Goal: Task Accomplishment & Management: Use online tool/utility

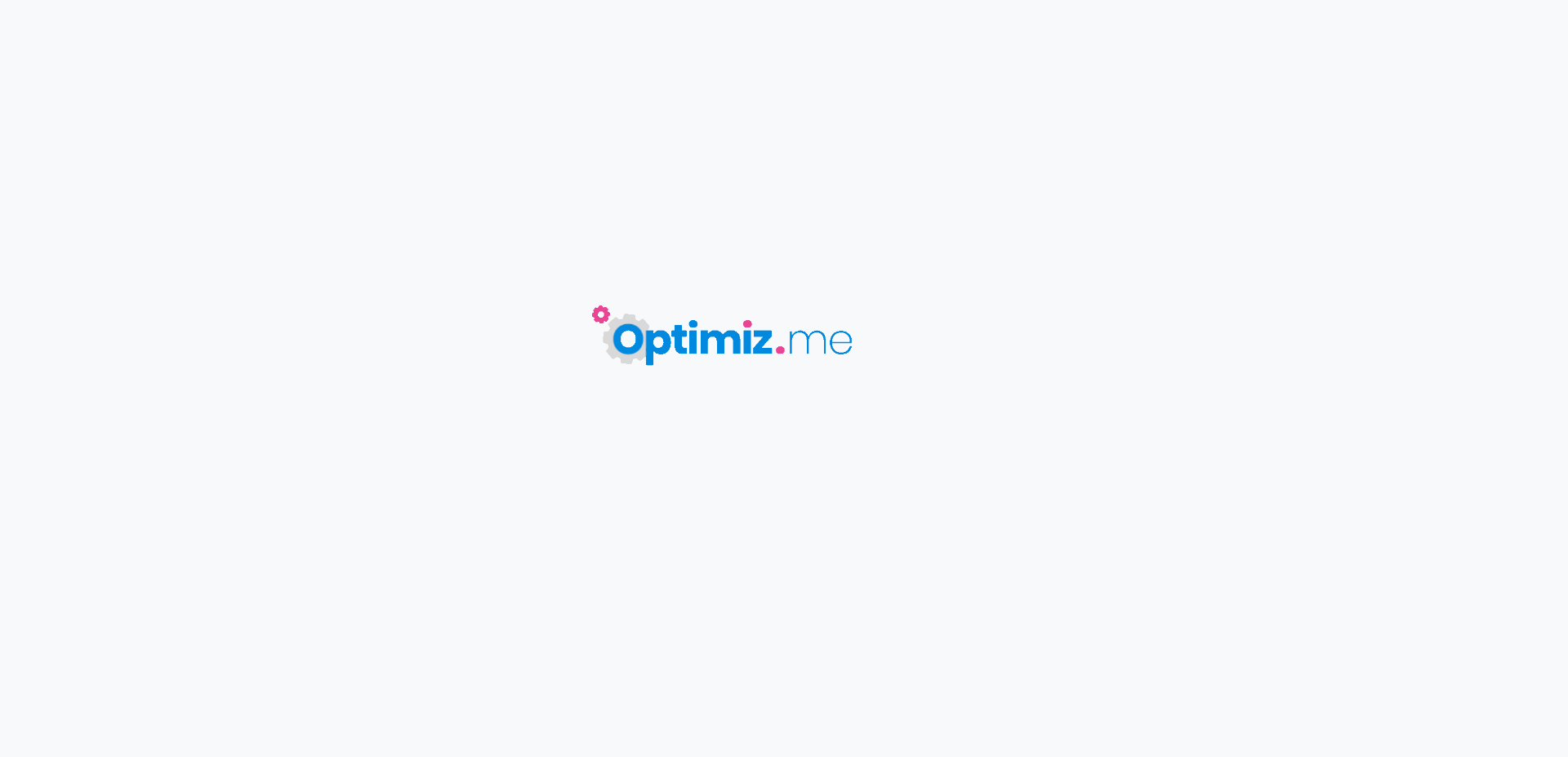
type input "Dead Rabbit 4 RDA - Hellvape"
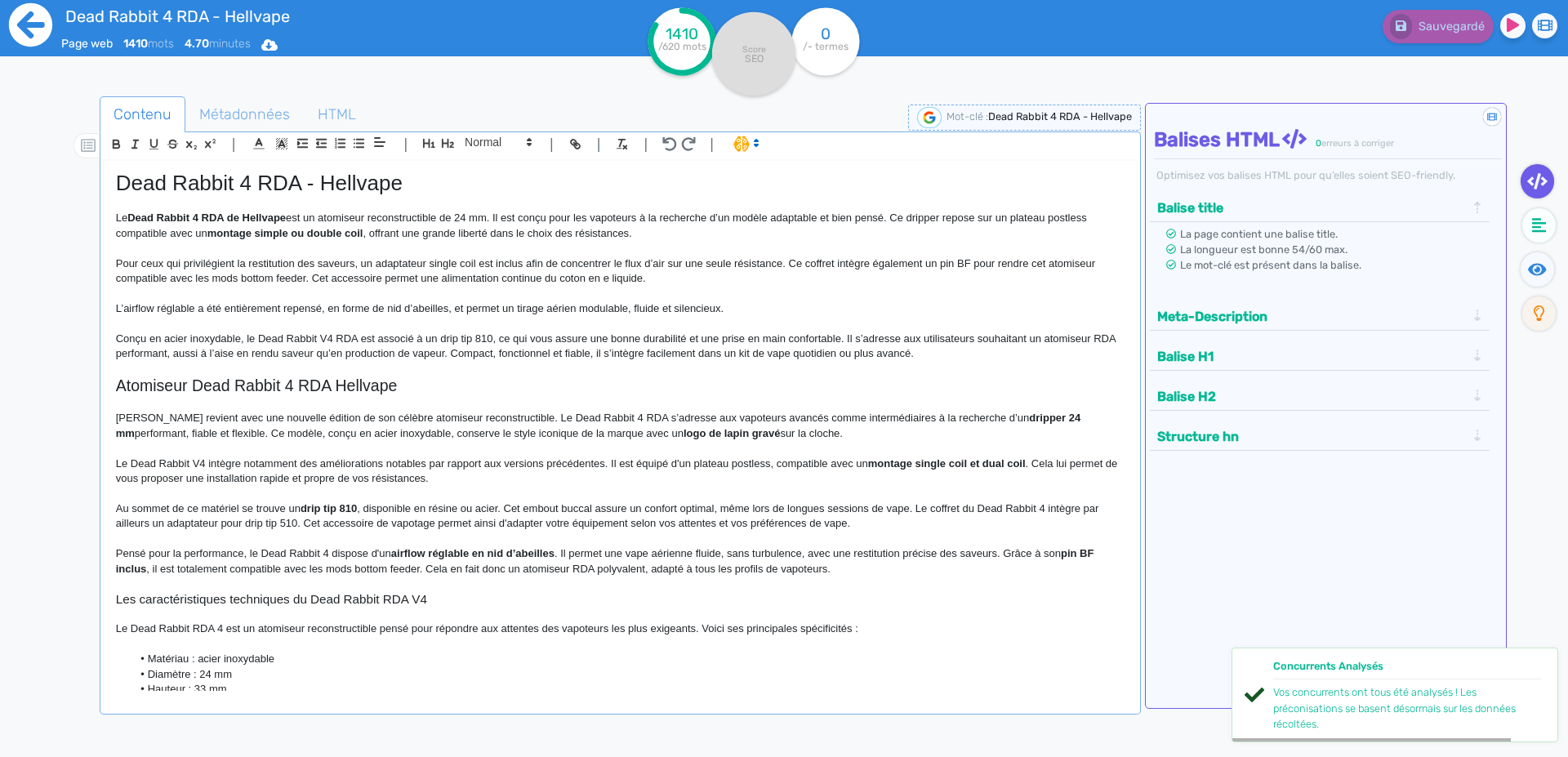
click at [20, 30] on icon at bounding box center [31, 25] width 44 height 44
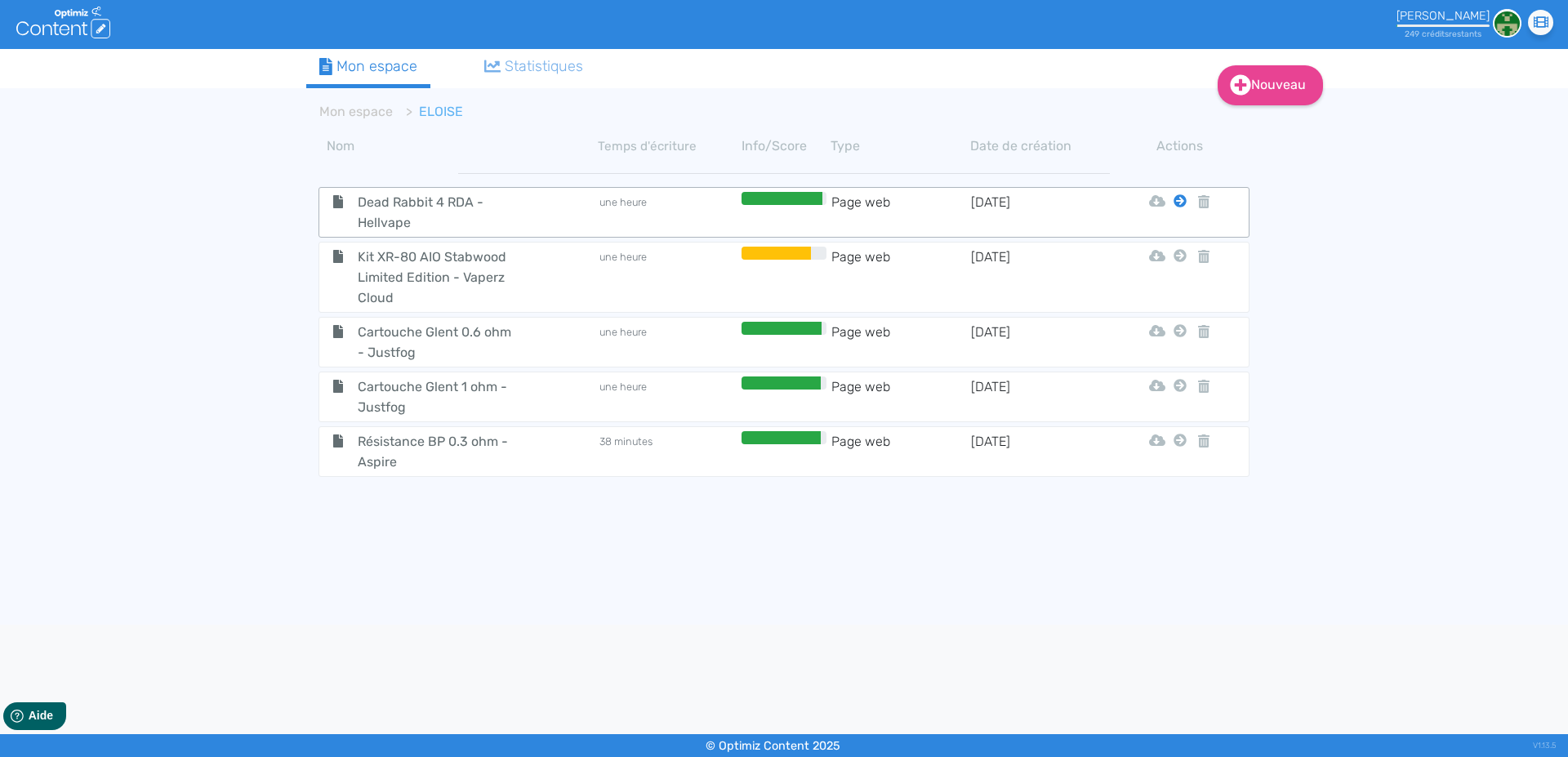
click at [1185, 203] on icon at bounding box center [1179, 200] width 13 height 13
click at [1166, 240] on button "Mon Espace" at bounding box center [1172, 242] width 140 height 26
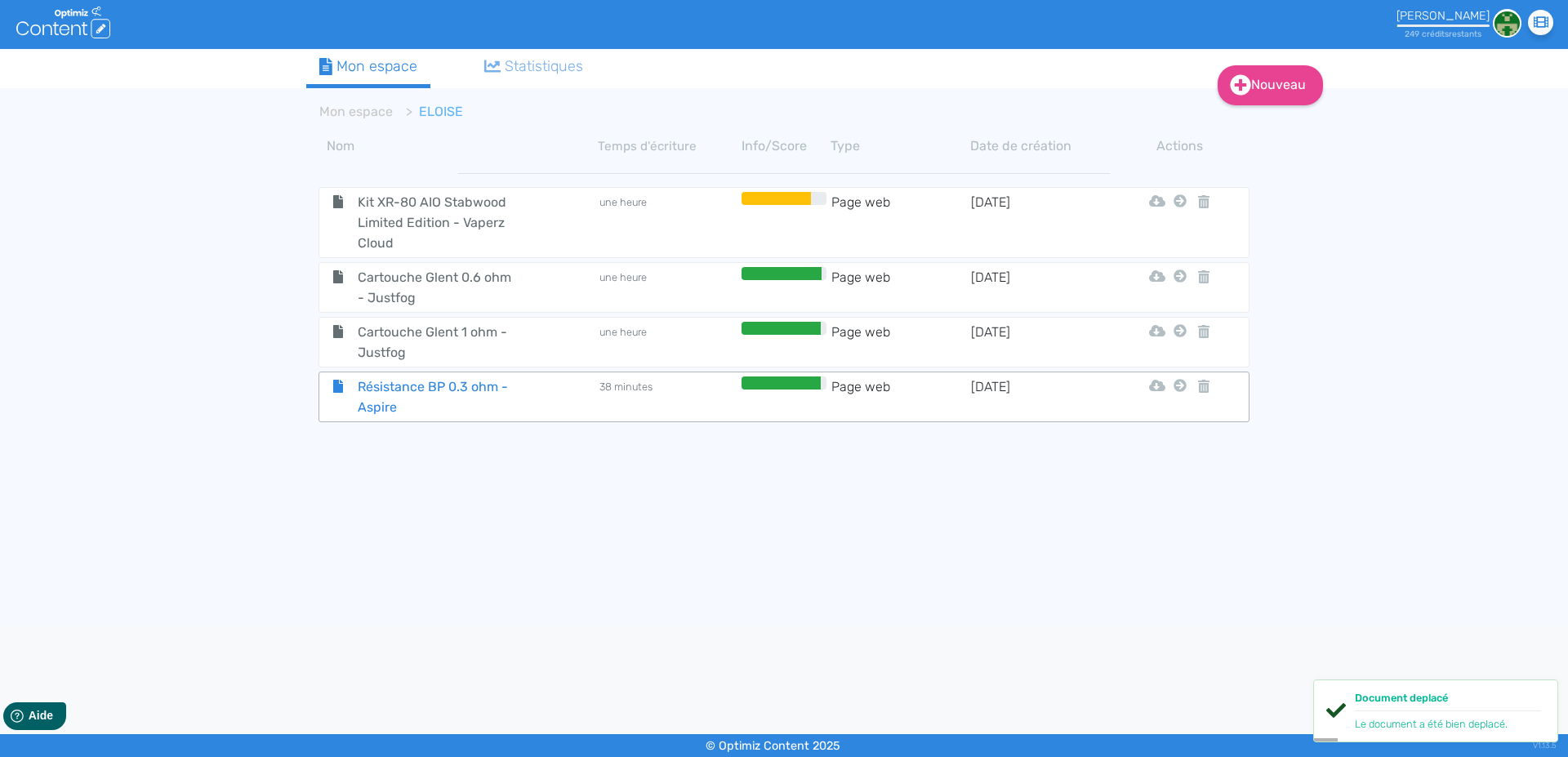
click at [361, 388] on span "Résistance BP 0.3 ohm - Aspire" at bounding box center [436, 397] width 184 height 41
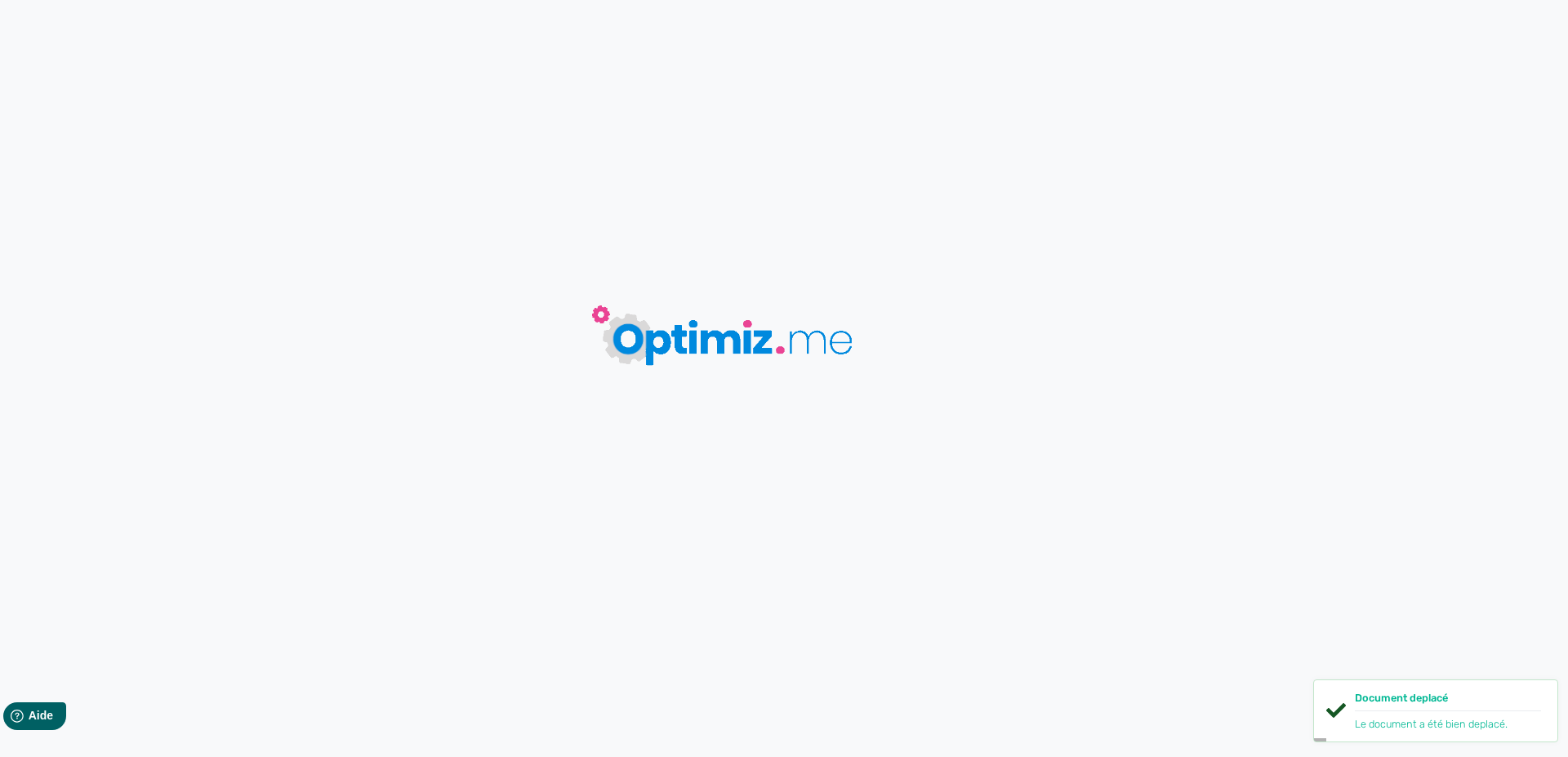
type input "Résistance BP 0.3 ohm - Aspire"
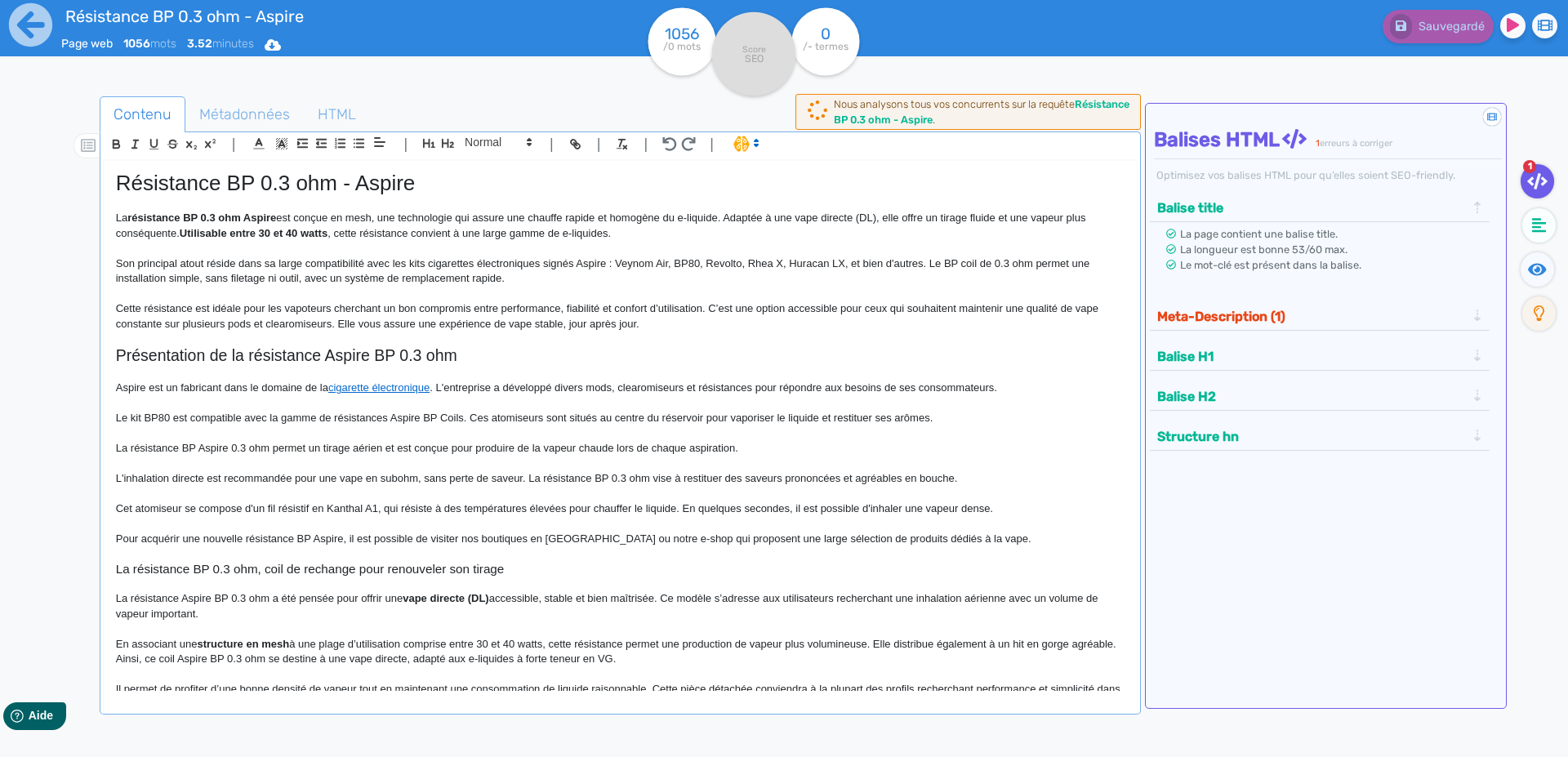
click at [349, 240] on p "La résistance BP 0.3 ohm Aspire est conçue en mesh, une technologie qui assure …" at bounding box center [620, 226] width 1008 height 30
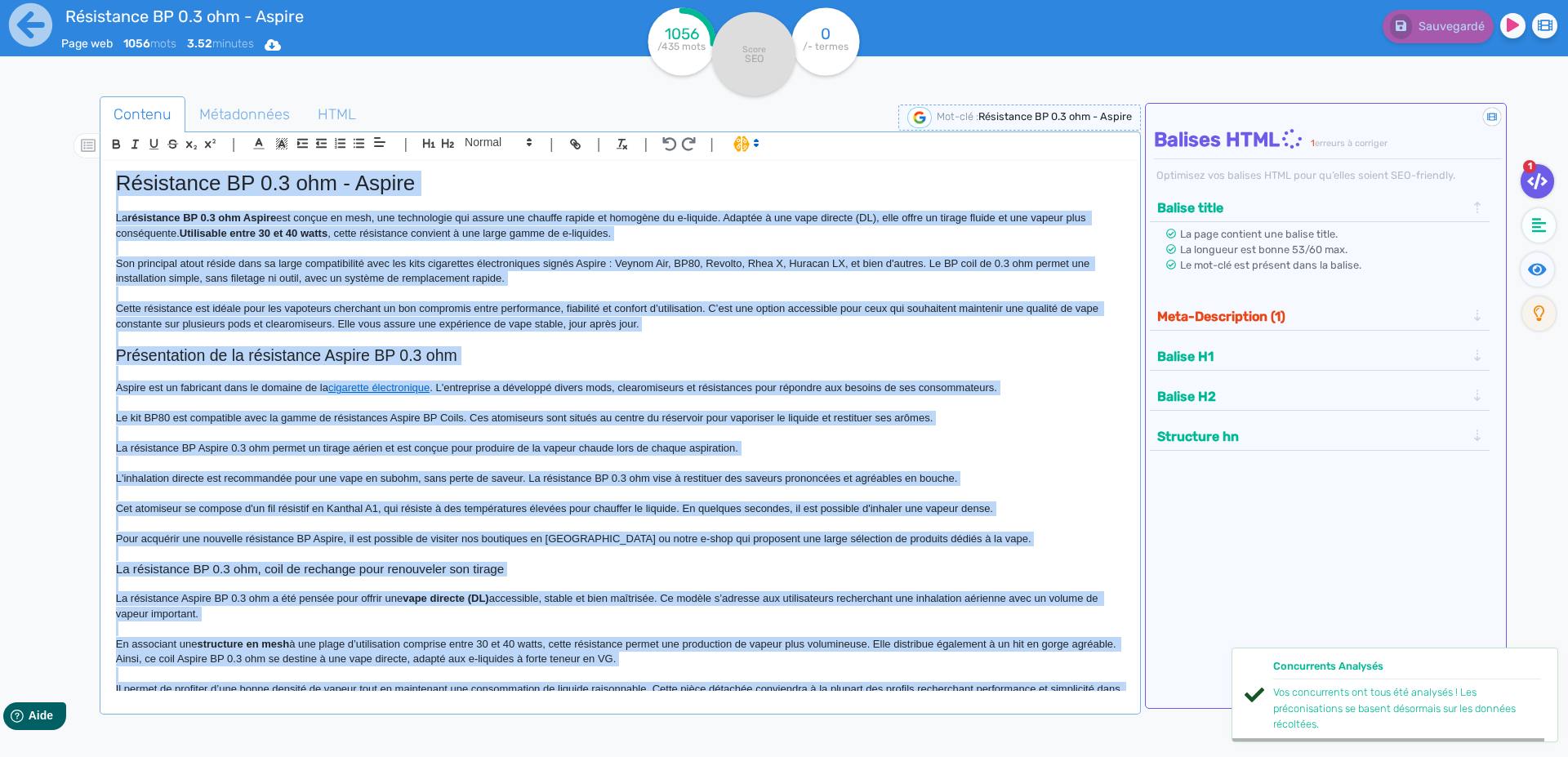
copy div "Loremipsum DO 9.2 sit - Ametco Ad elitseddoe TE 1.6 inc Utlabo etd magnaa en ad…"
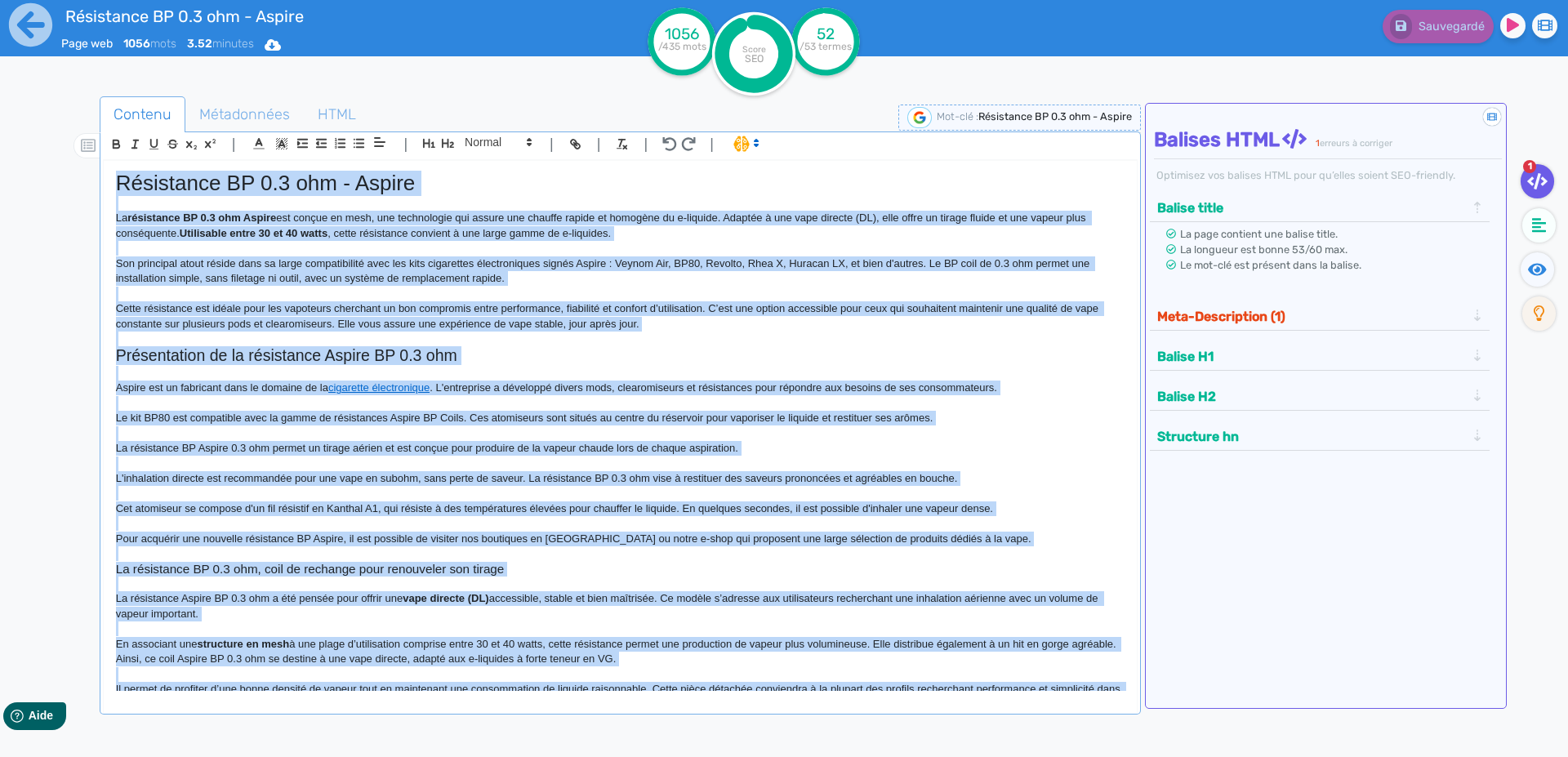
click at [210, 216] on strong "résistance BP 0.3 ohm Aspire" at bounding box center [201, 218] width 148 height 12
copy div "Loremipsum DO 9.2 sit - Ametco Ad elitseddoe TE 1.6 inc Utlabo etd magnaa en ad…"
click at [208, 110] on span "Métadonnées" at bounding box center [244, 114] width 116 height 44
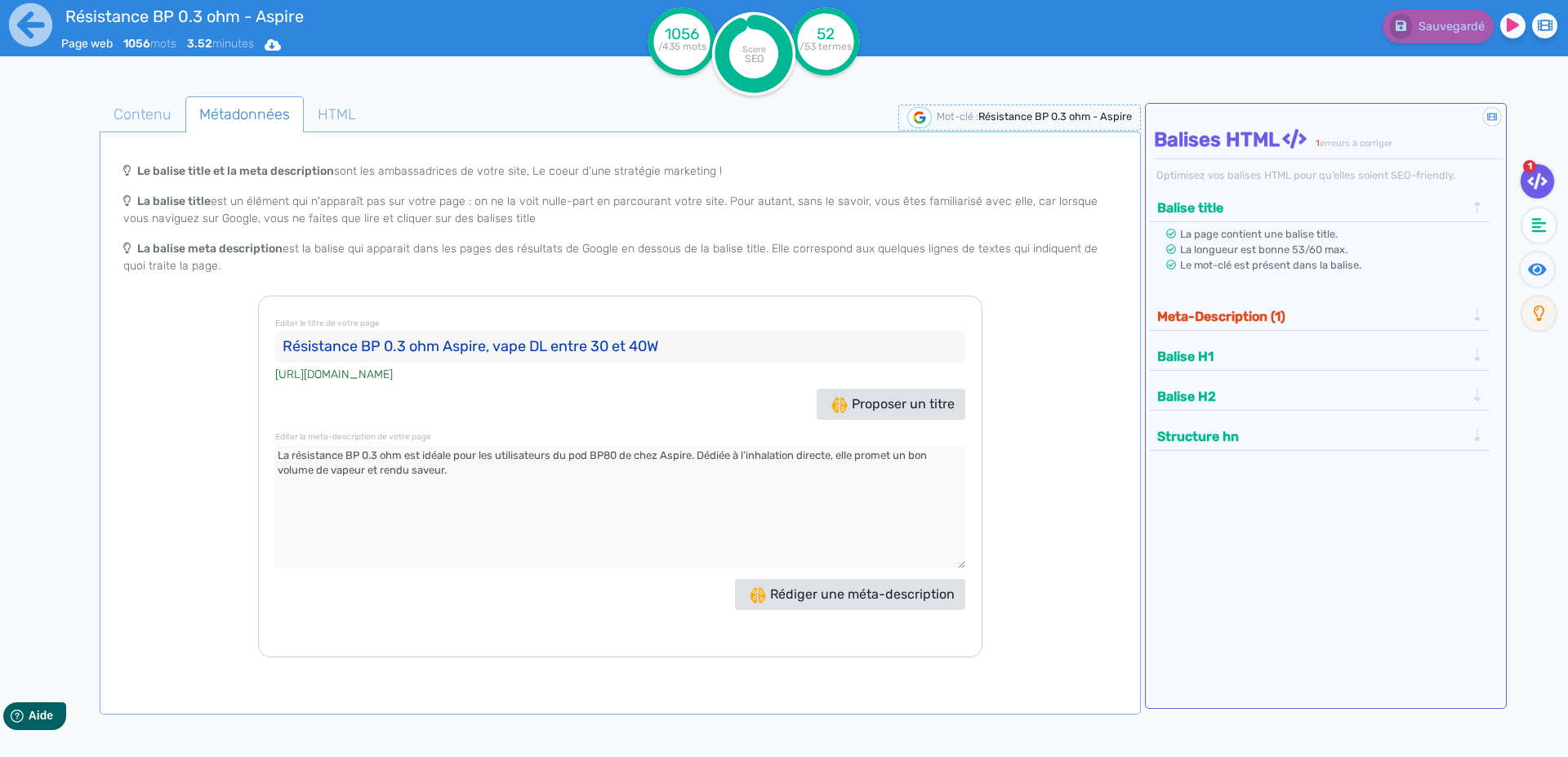
click at [331, 351] on input "Résistance BP 0.3 ohm Aspire, vape DL entre 30 et 40W" at bounding box center [620, 347] width 690 height 33
drag, startPoint x: 415, startPoint y: 473, endPoint x: 474, endPoint y: 391, distance: 101.0
click at [415, 472] on textarea at bounding box center [620, 506] width 690 height 122
click at [37, 23] on icon at bounding box center [30, 24] width 45 height 45
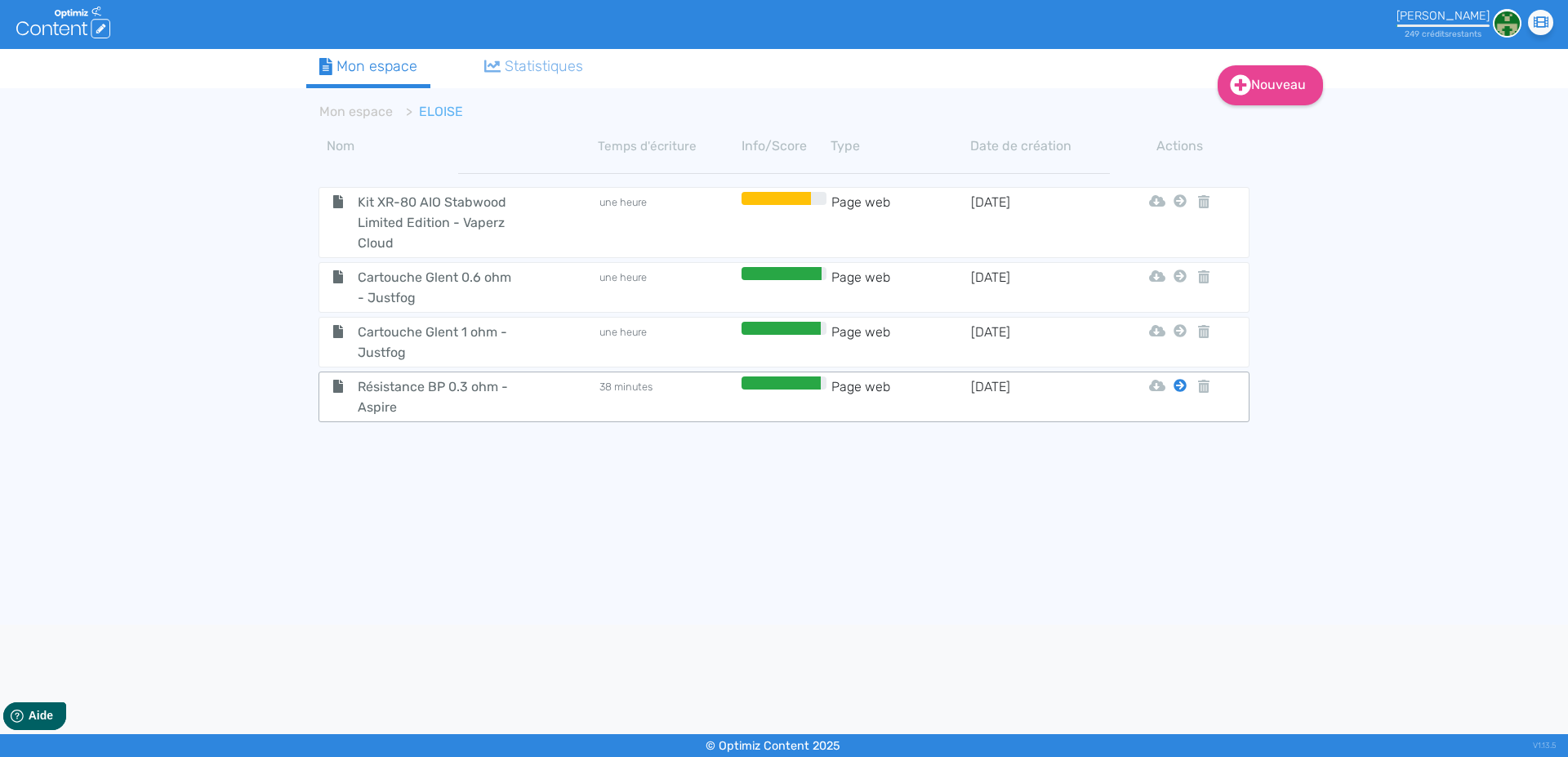
click at [1179, 386] on icon at bounding box center [1179, 385] width 13 height 13
click at [1166, 426] on tbody "Kit XR-80 AIO Stabwood Limited Edition - Vaperz Cloud une heure Page web [DATE]…" at bounding box center [784, 387] width 956 height 455
click at [1181, 384] on icon at bounding box center [1179, 385] width 13 height 13
click at [1169, 427] on button "Mon Espace" at bounding box center [1172, 427] width 140 height 26
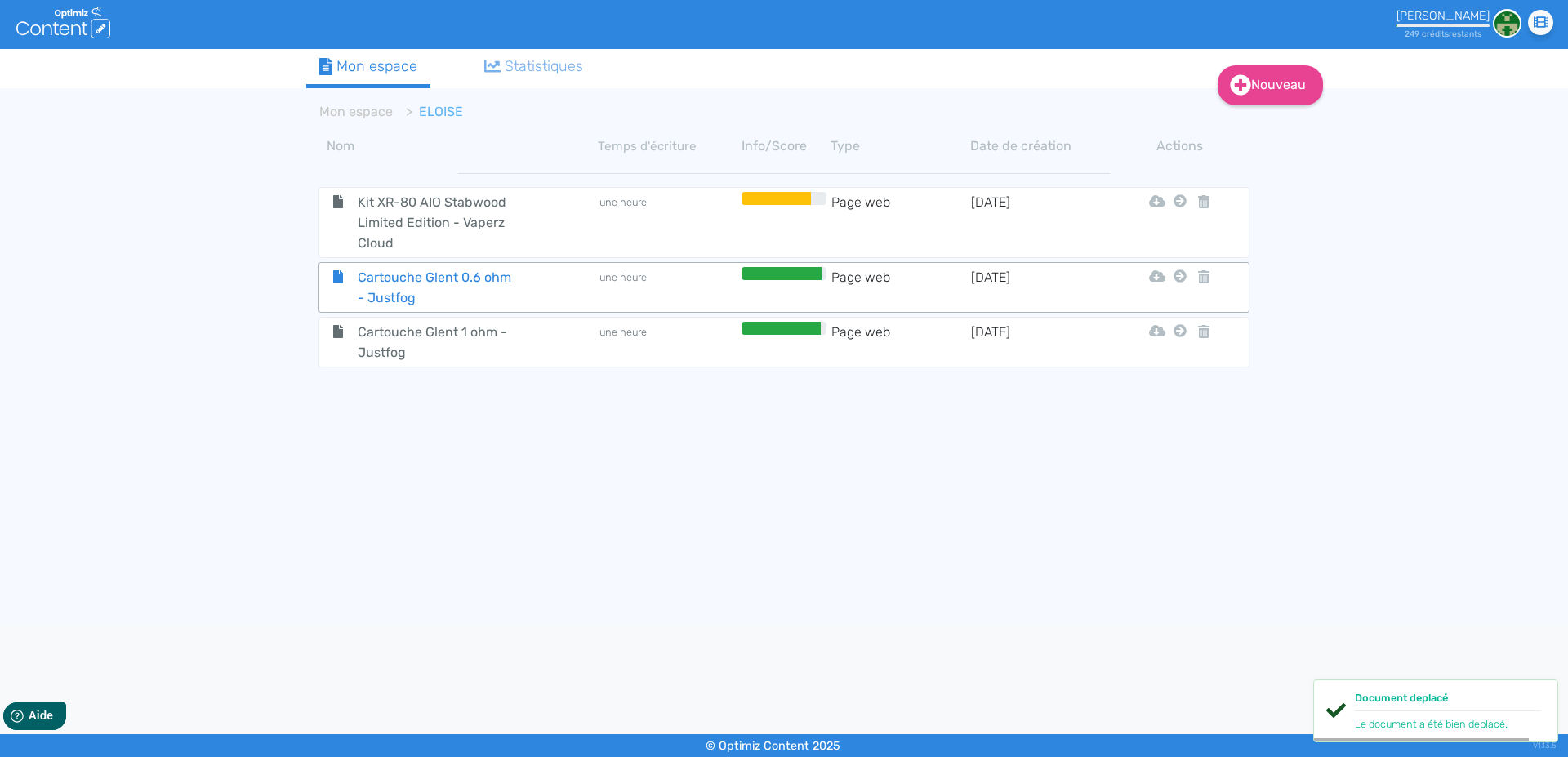
click at [411, 281] on span "Cartouche Glent 0.6 ohm - Justfog" at bounding box center [436, 287] width 184 height 41
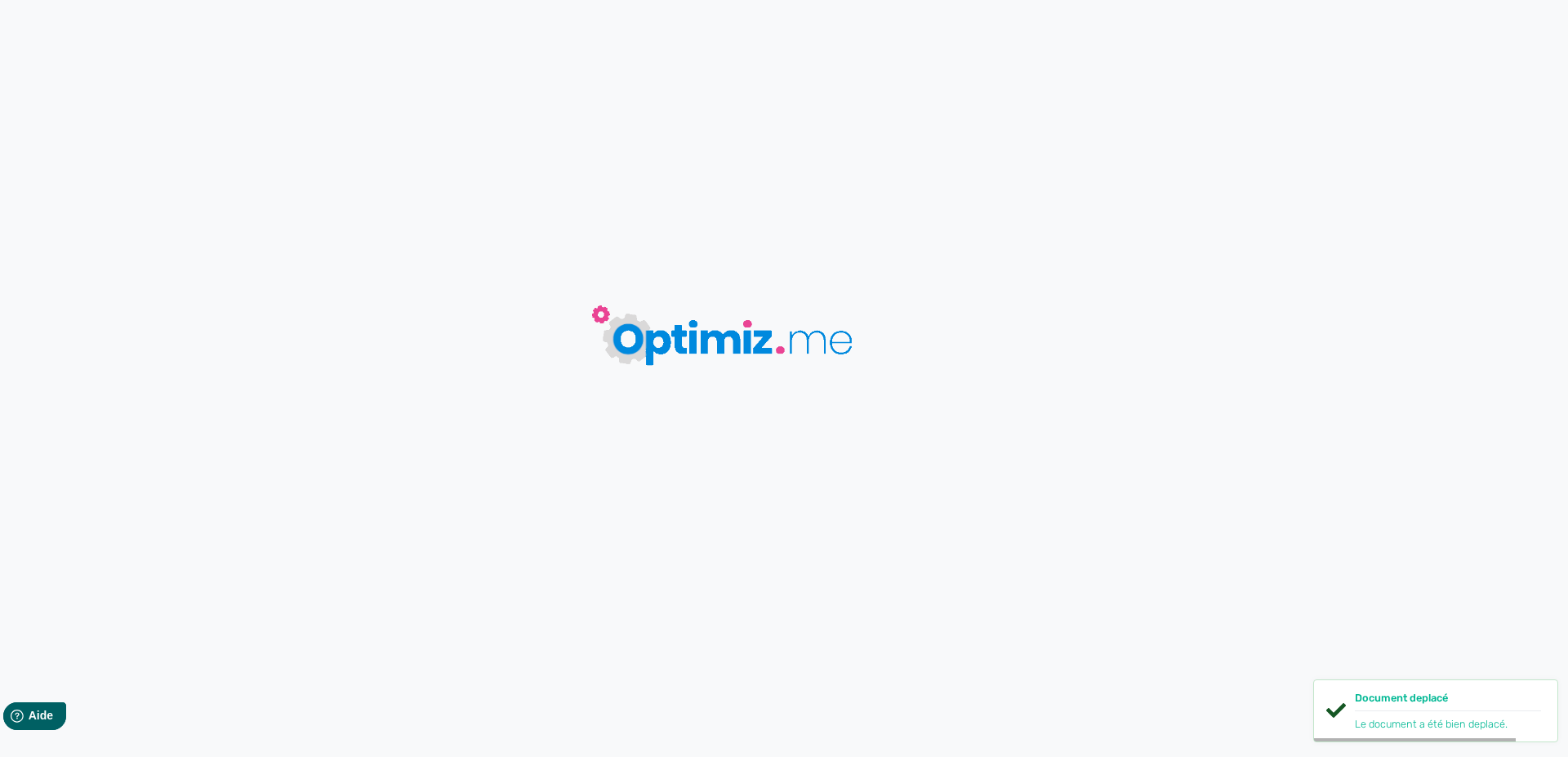
type input "Cartouche Glent 0.6 ohm - Justfog"
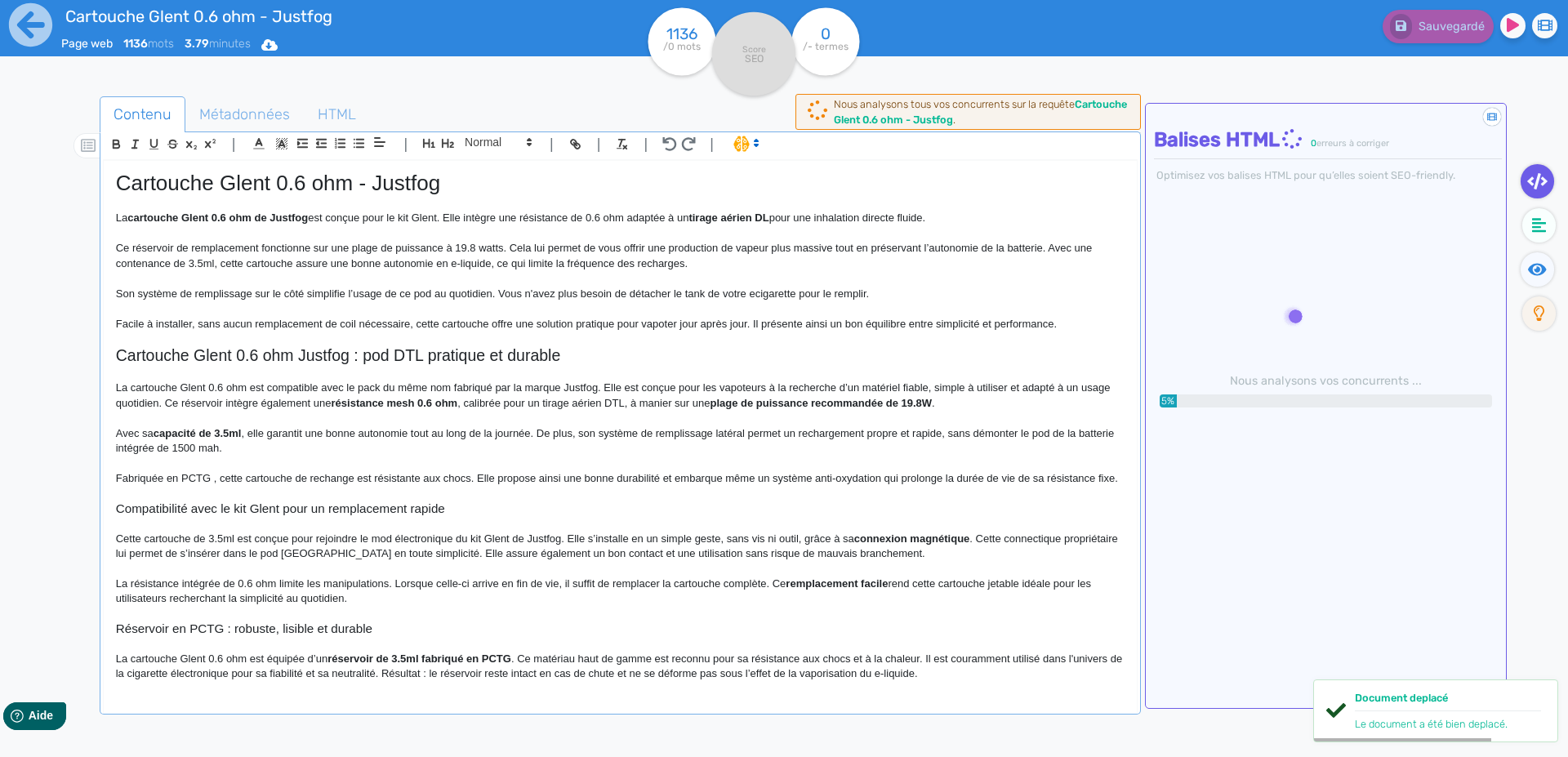
click at [259, 256] on p "Ce réservoir de remplacement fonctionne sur une plage de puissance à 19.8 watts…" at bounding box center [620, 256] width 1008 height 30
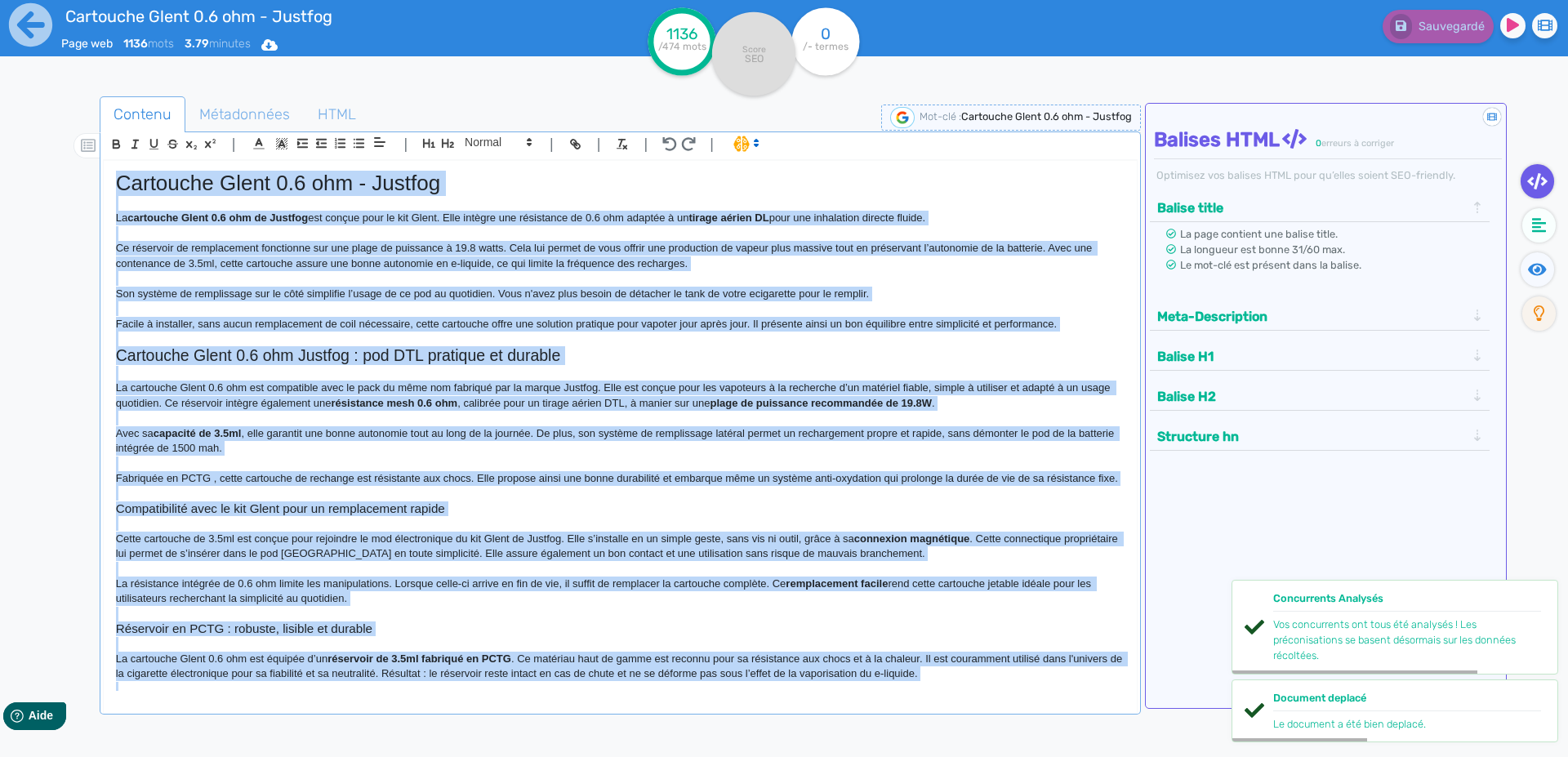
copy div "Loremipsu Dolor 7.8 sit - Ametcon Ad elitseddo Eiusm 1.5 tem in Utlabor etd mag…"
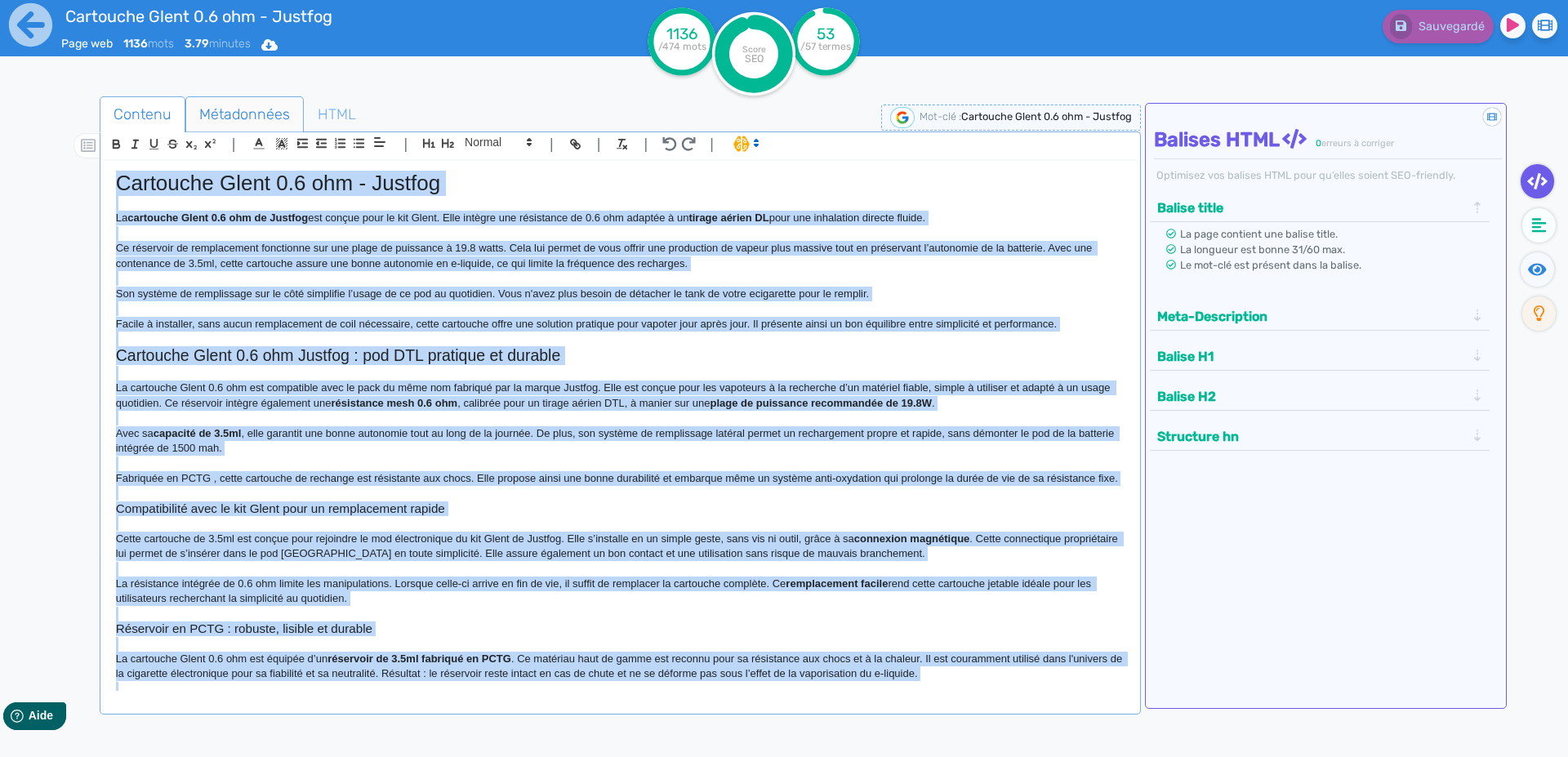
click at [217, 114] on span "Métadonnées" at bounding box center [244, 114] width 116 height 44
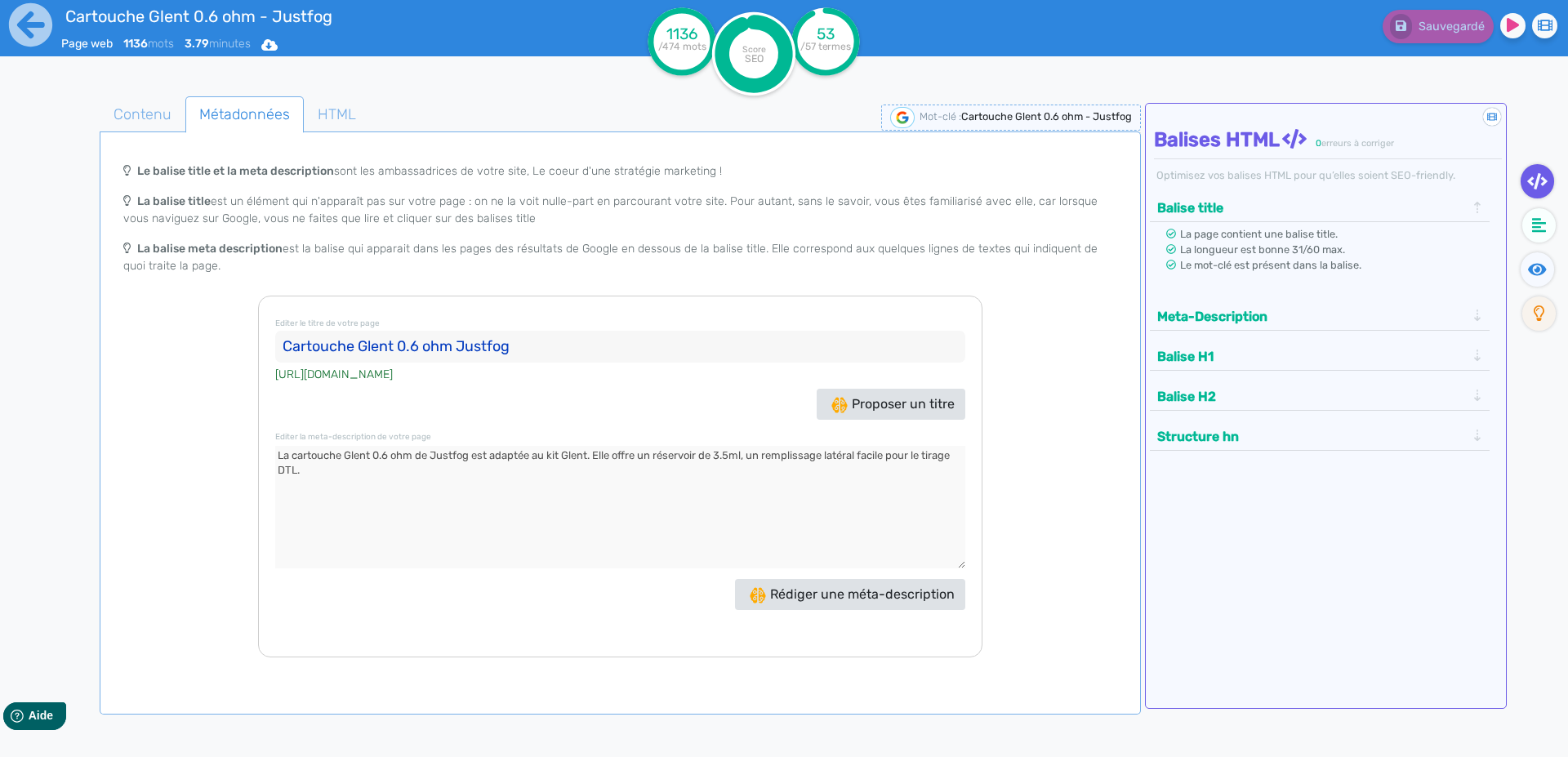
drag, startPoint x: 290, startPoint y: 345, endPoint x: 340, endPoint y: 313, distance: 59.4
click at [290, 345] on input "Cartouche Glent 0.6 ohm Justfog" at bounding box center [620, 347] width 690 height 33
click at [367, 485] on textarea at bounding box center [620, 506] width 690 height 122
click at [41, 34] on icon at bounding box center [31, 25] width 44 height 44
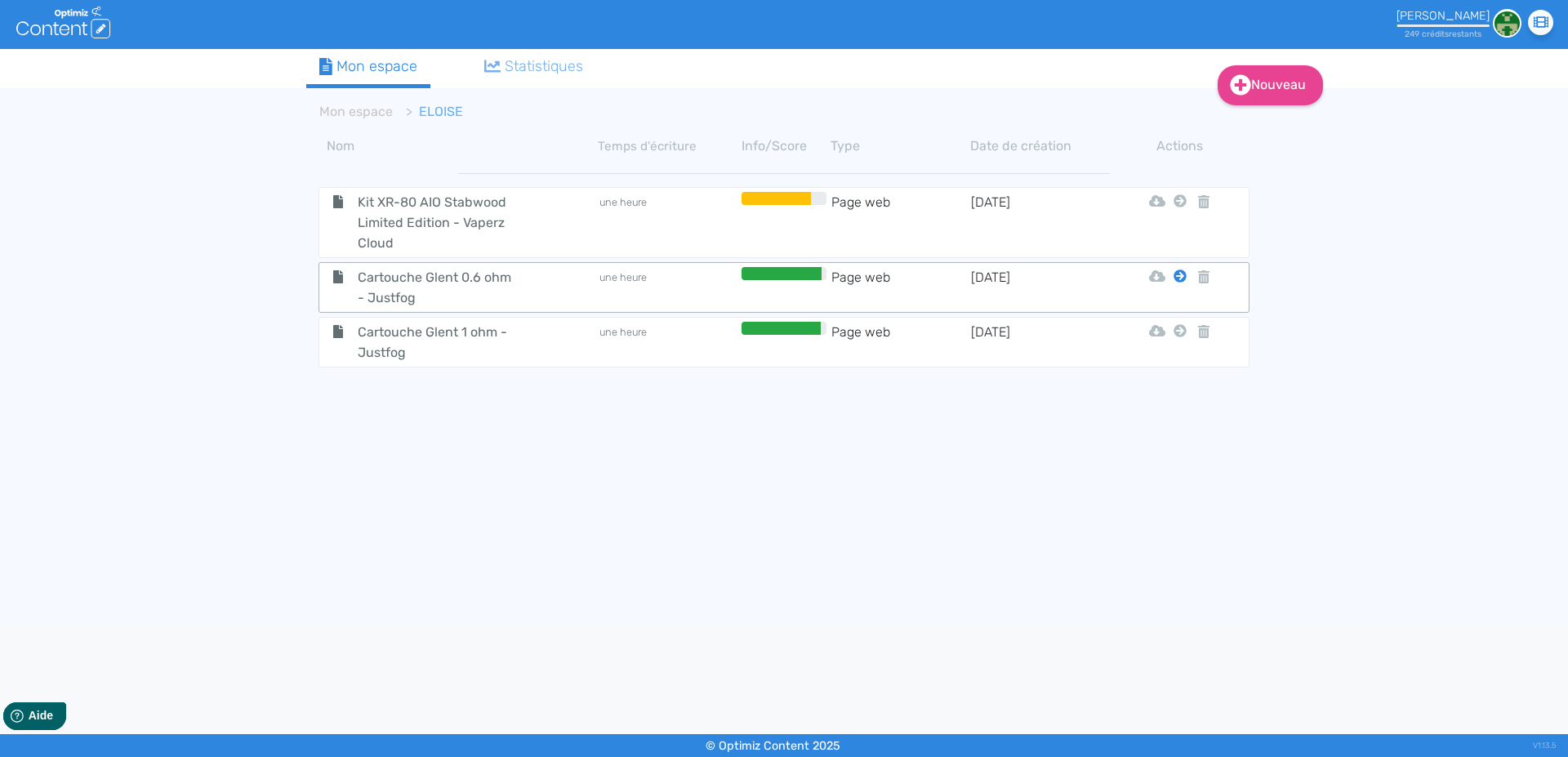
click at [1176, 276] on icon at bounding box center [1179, 276] width 13 height 13
click at [1175, 314] on tbody "Kit XR-80 AIO Stabwood Limited Edition - Vaperz Cloud une heure Page web [DATE]…" at bounding box center [784, 387] width 956 height 455
click at [1175, 279] on icon at bounding box center [1179, 276] width 13 height 13
click at [1171, 310] on button "Mon Espace" at bounding box center [1172, 316] width 140 height 26
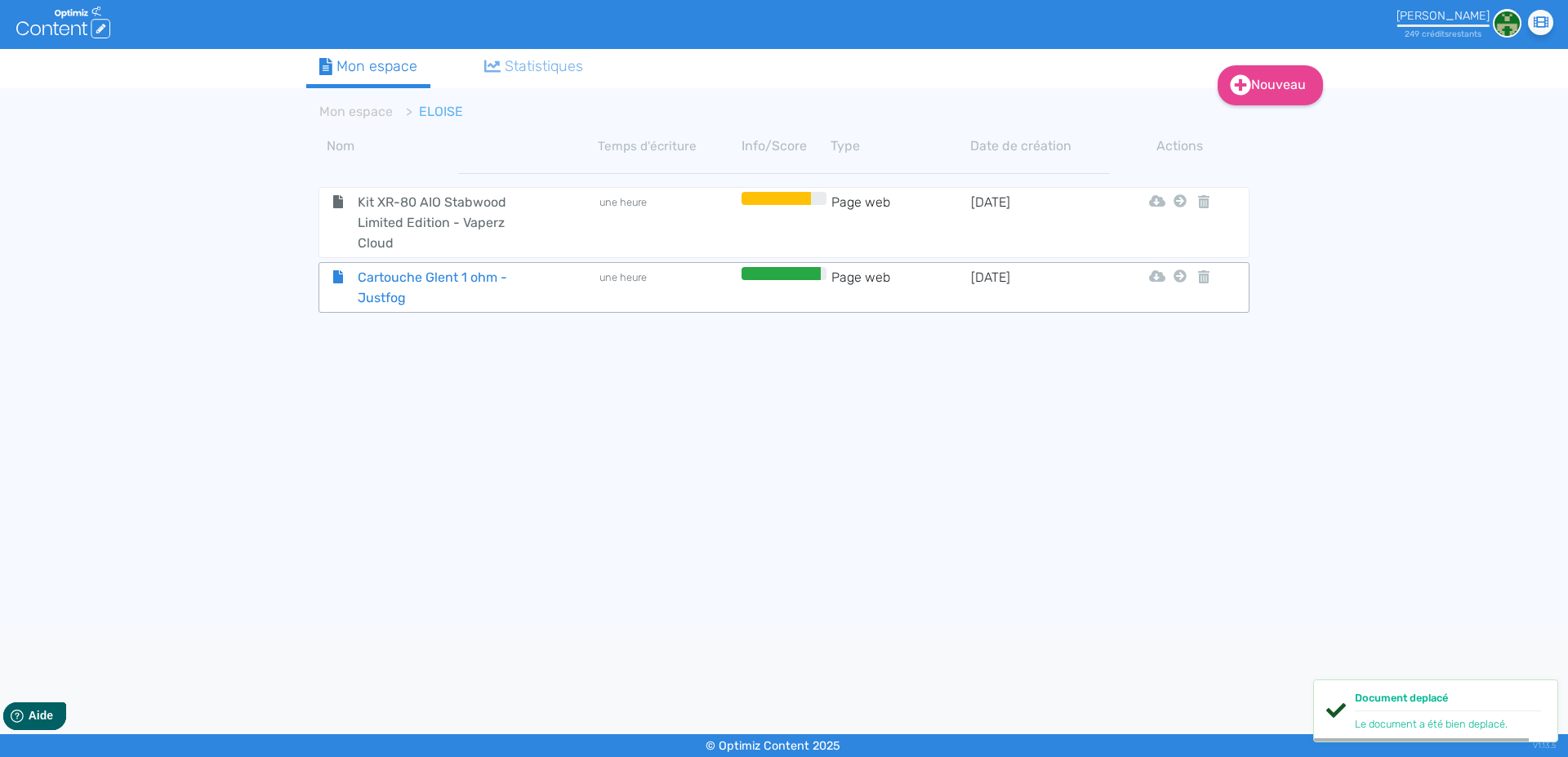
click at [384, 294] on span "Cartouche Glent 1 ohm - Justfog" at bounding box center [436, 287] width 184 height 41
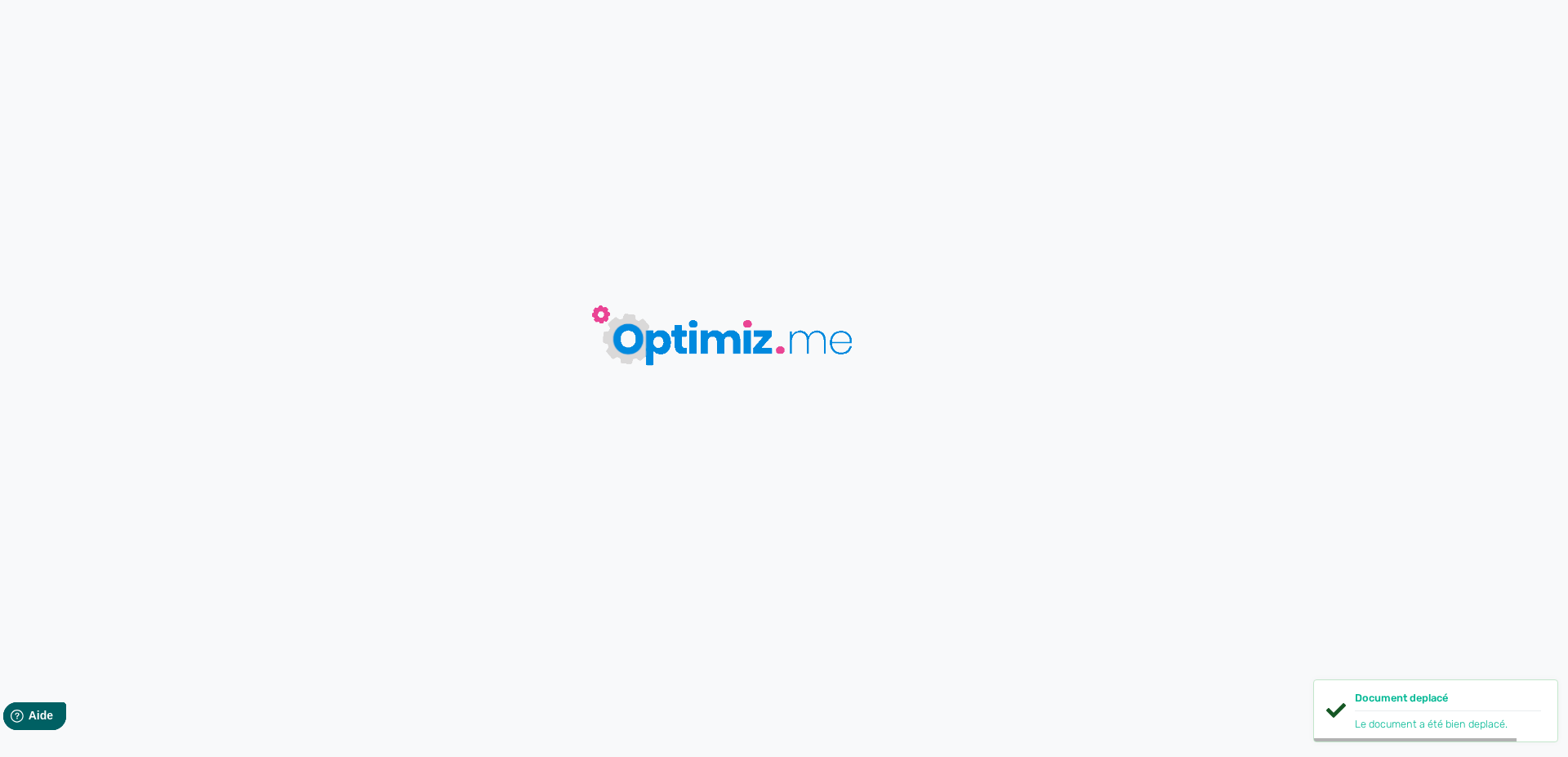
type input "Cartouche Glent 1 ohm - Justfog"
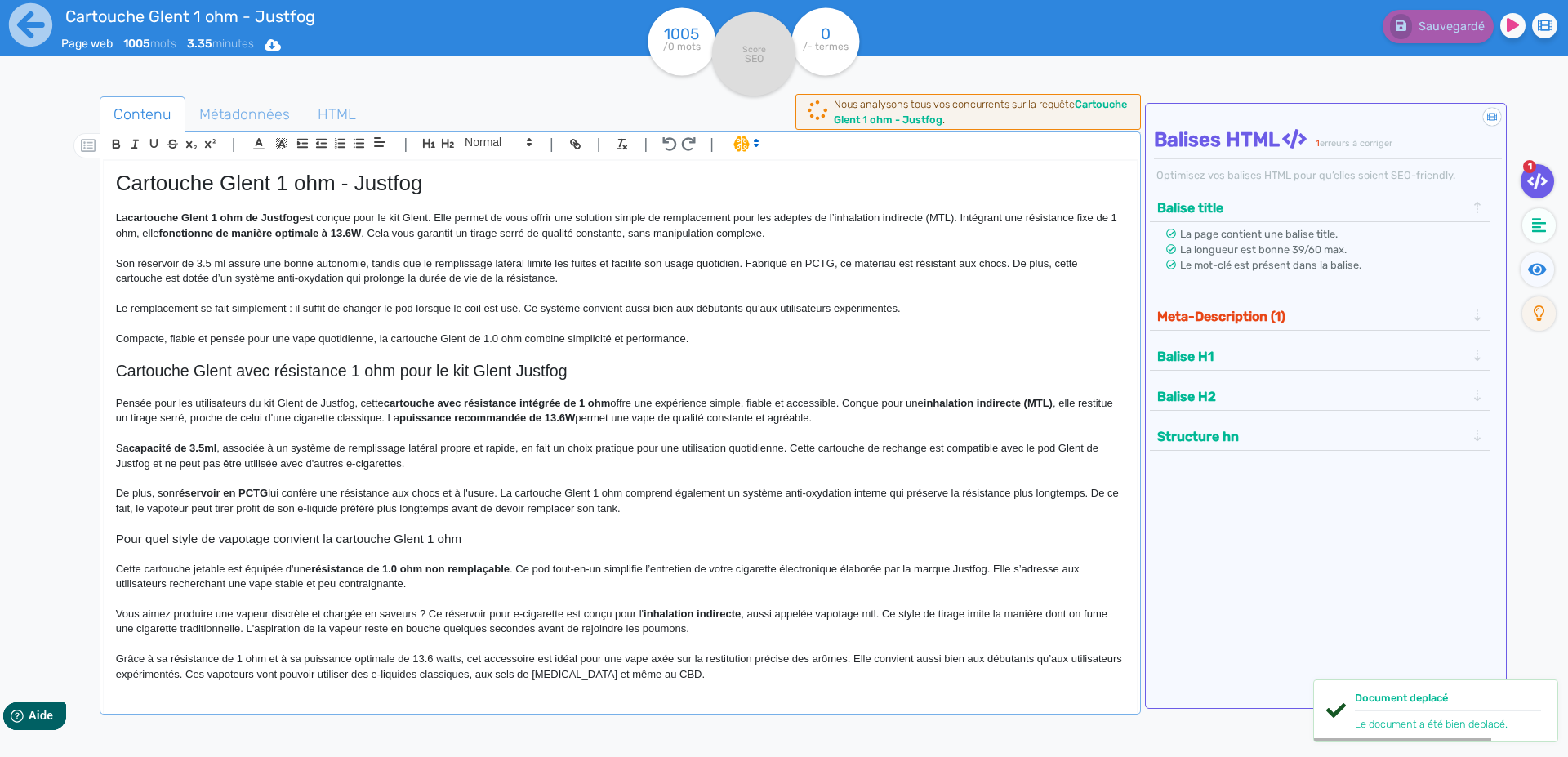
drag, startPoint x: 298, startPoint y: 334, endPoint x: 363, endPoint y: 283, distance: 82.6
click at [298, 332] on p "Compacte, fiable et pensée pour une vape quotidienne, la cartouche Glent de 1.0…" at bounding box center [620, 338] width 1008 height 15
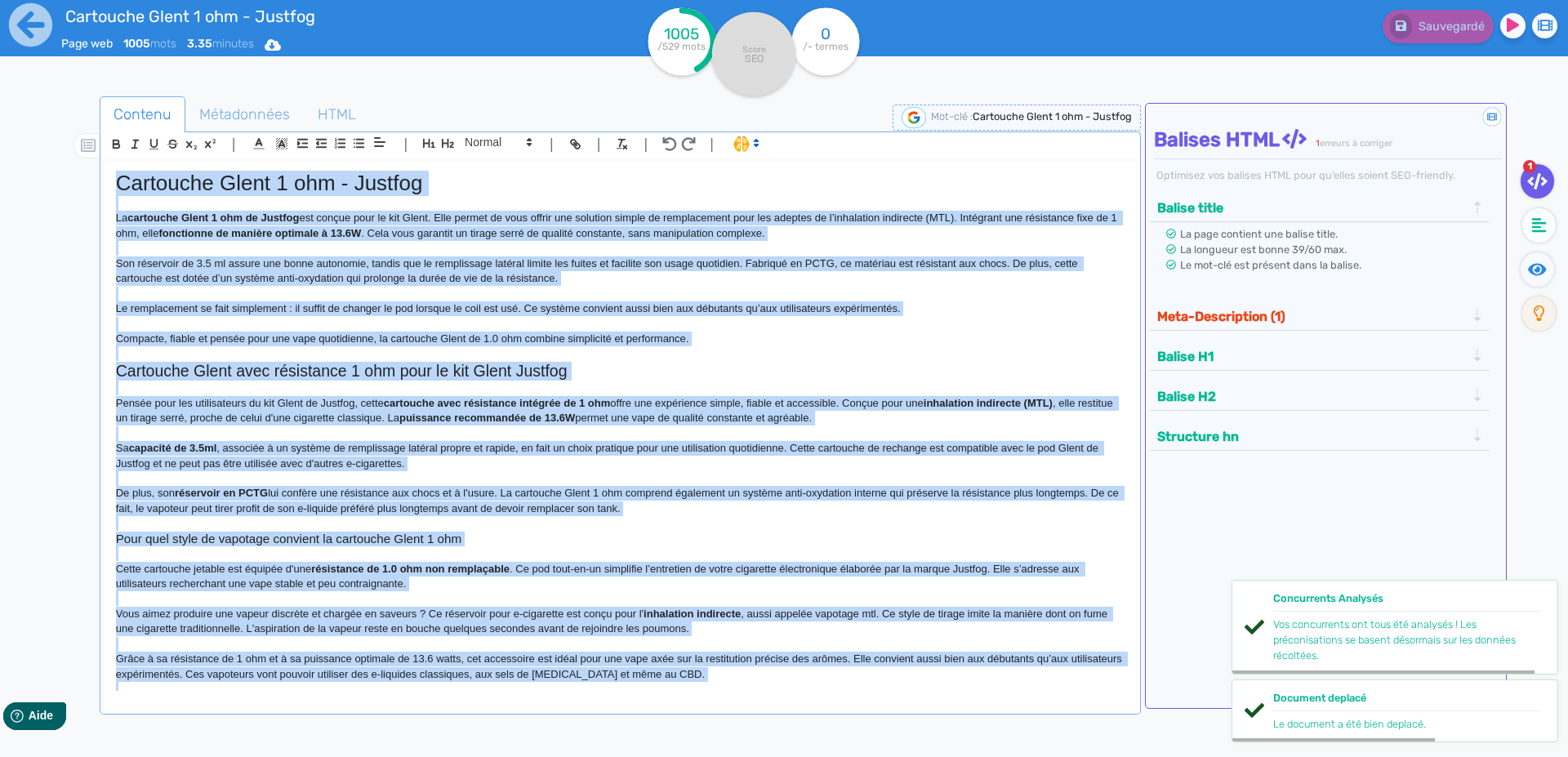
copy div "Loremipsu Dolor 2 sit - Ametcon Ad elitseddo Eiusm 8 tem in Utlabor etd magnaa …"
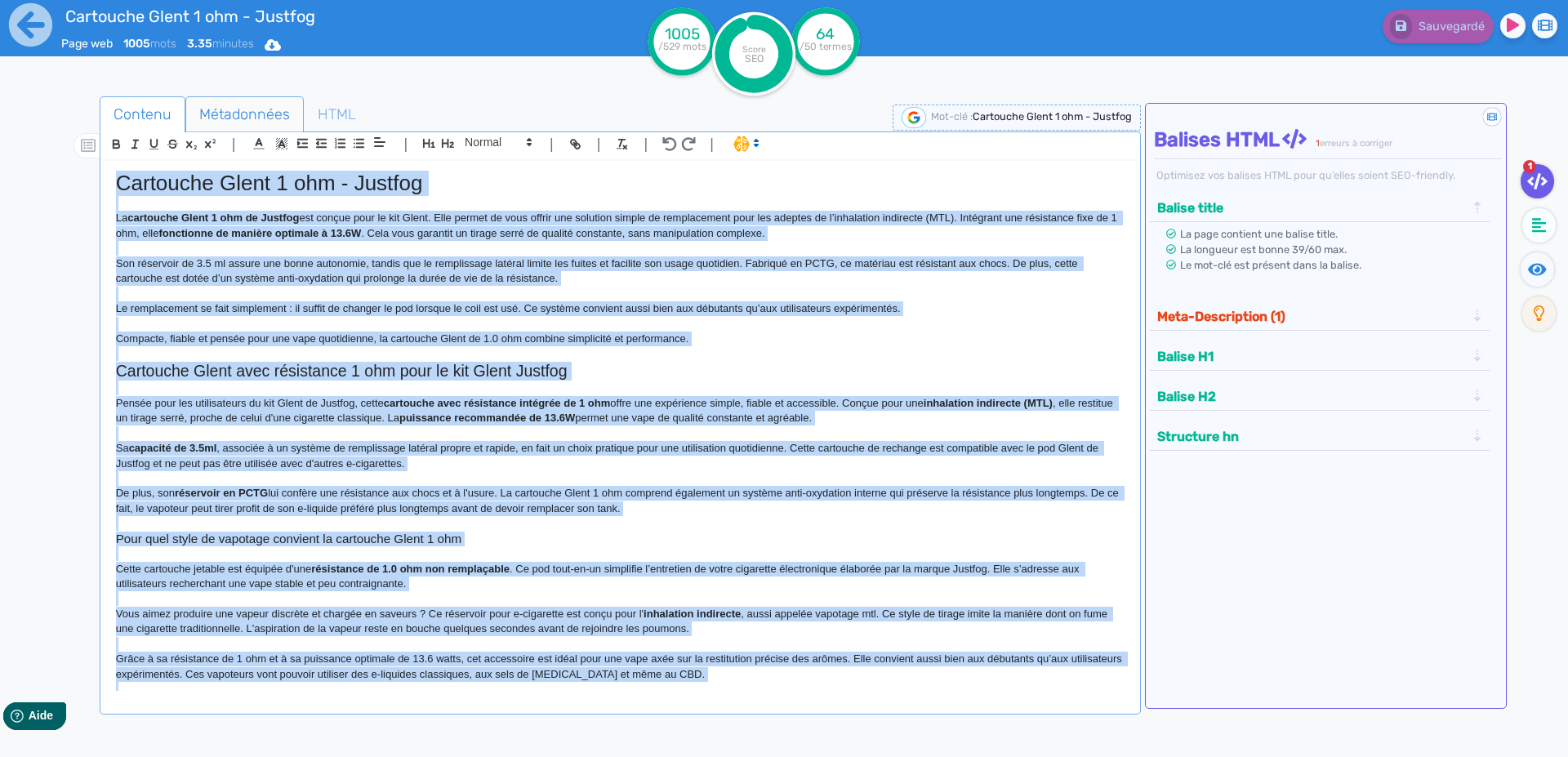
click at [222, 115] on span "Métadonnées" at bounding box center [244, 114] width 116 height 44
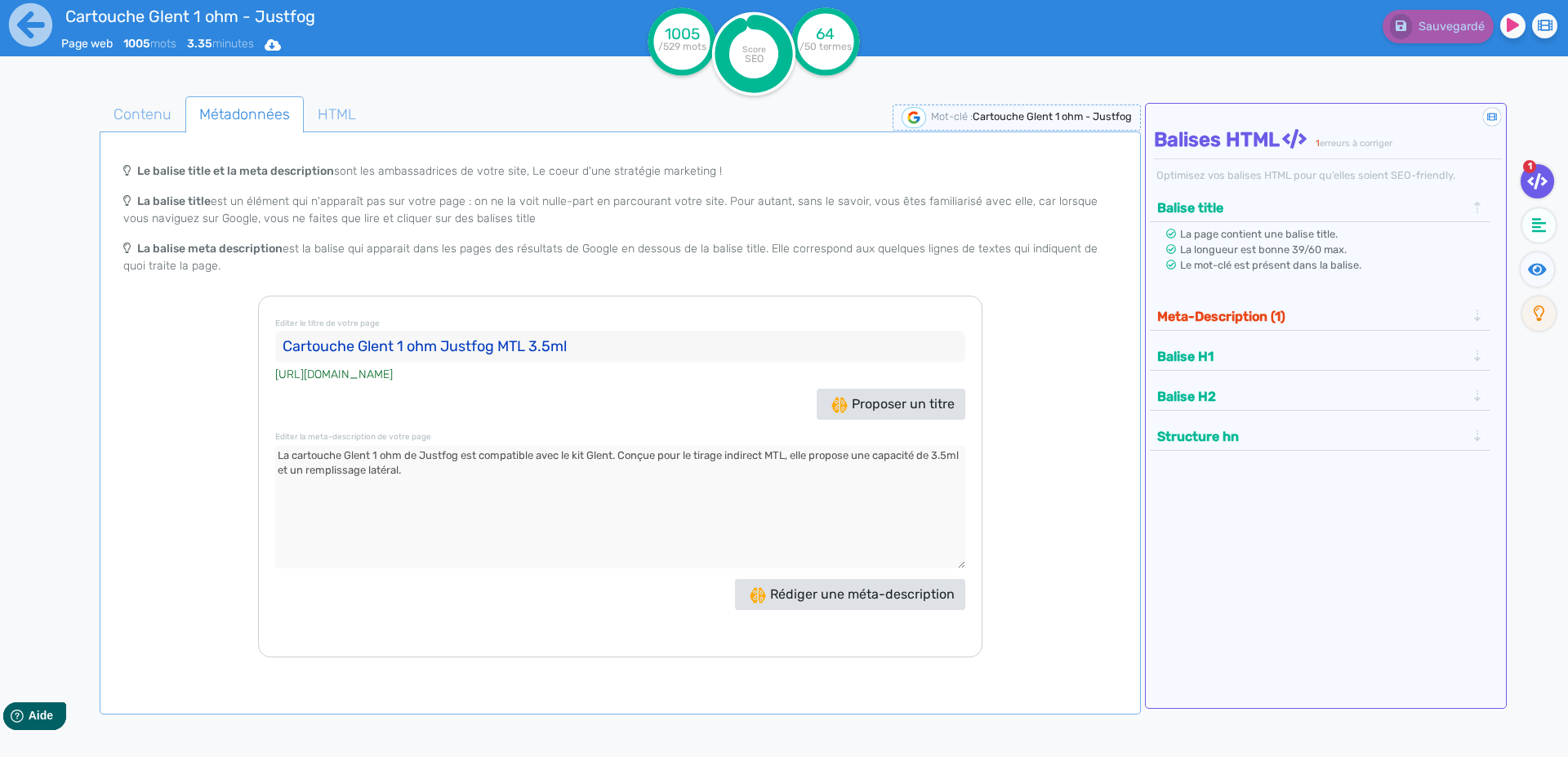
click at [291, 347] on input "Cartouche Glent 1 ohm Justfog MTL 3.5ml" at bounding box center [620, 347] width 690 height 33
click at [354, 476] on textarea at bounding box center [620, 506] width 690 height 122
click at [21, 30] on icon at bounding box center [30, 24] width 45 height 45
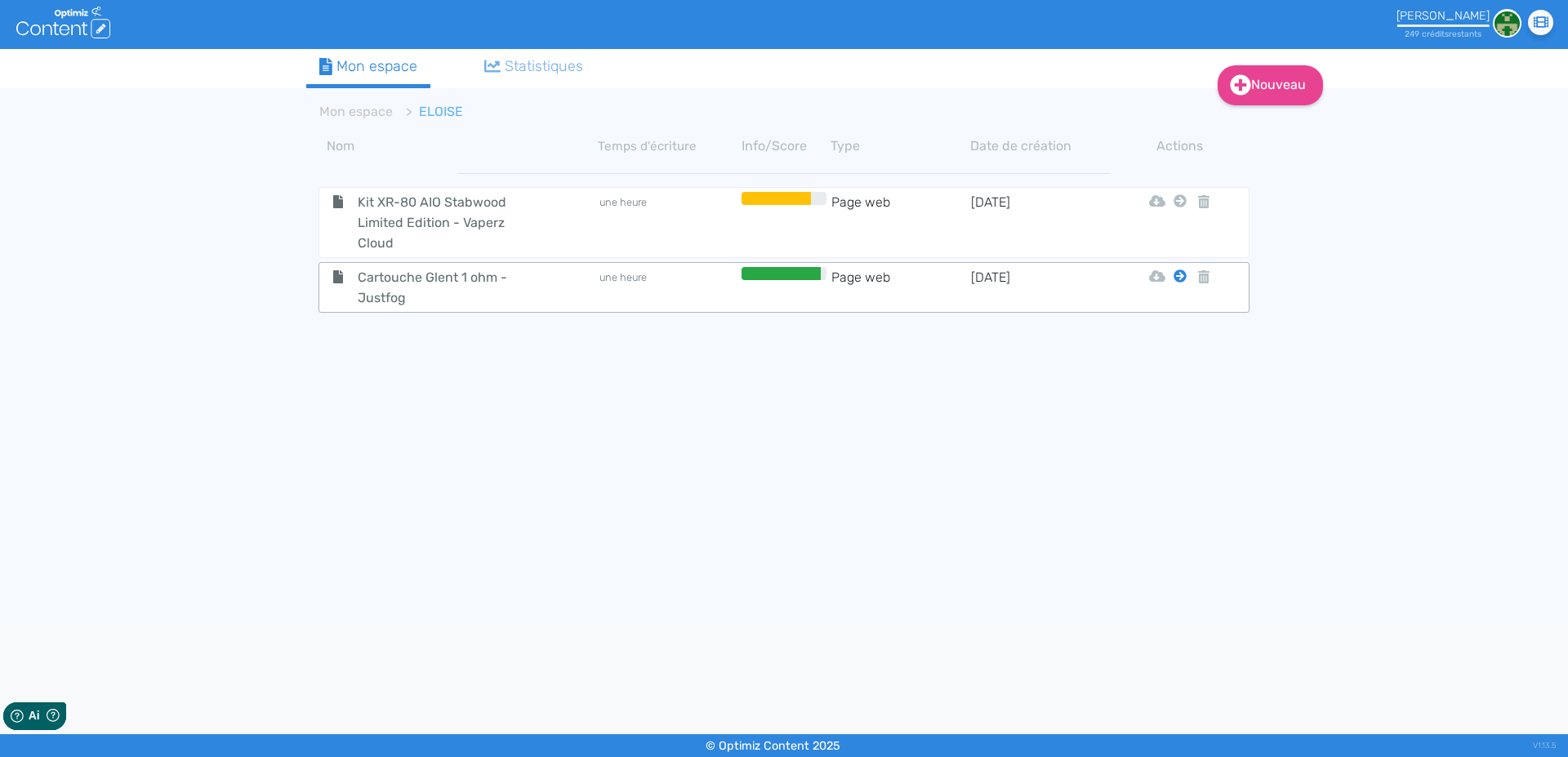
click at [1179, 278] on icon at bounding box center [1179, 276] width 13 height 13
click at [1171, 313] on button "Mon Espace" at bounding box center [1172, 316] width 140 height 26
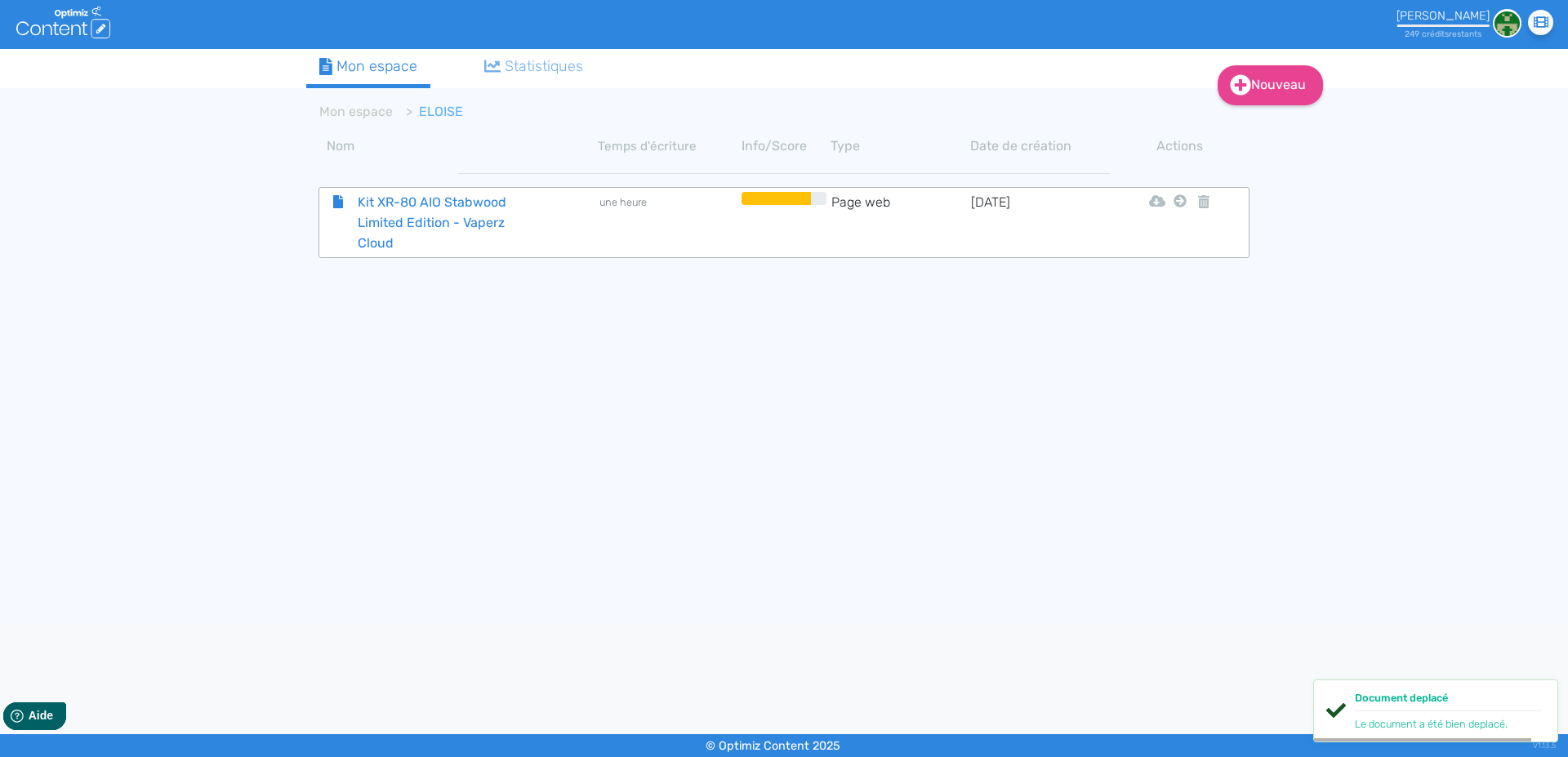
click at [391, 210] on span "Kit XR-80 AIO Stabwood Limited Edition - Vaperz Cloud" at bounding box center [436, 223] width 184 height 62
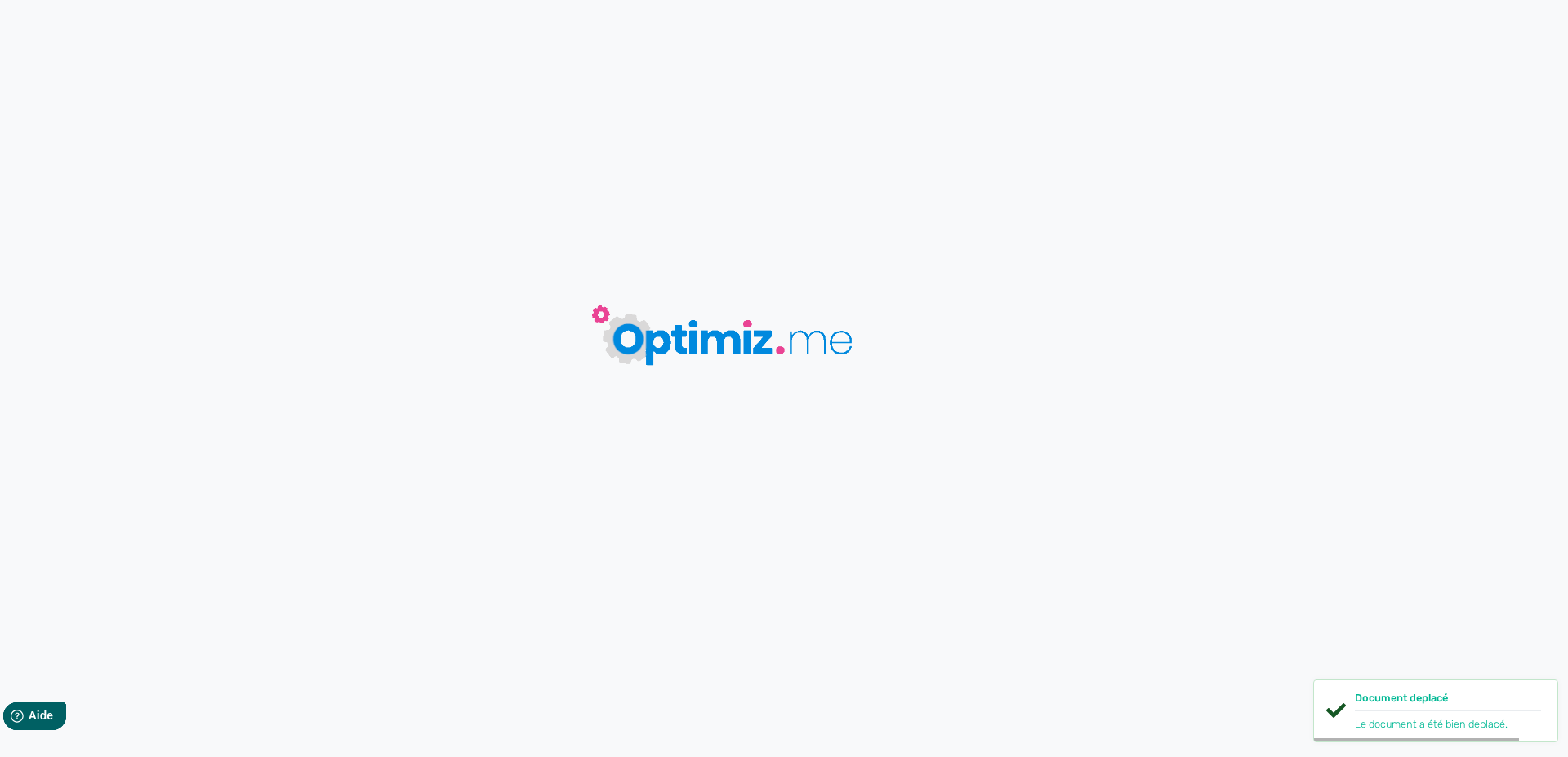
type input "Kit XR-80 AIO Stabwood Limited Edition - Vaperz Cloud"
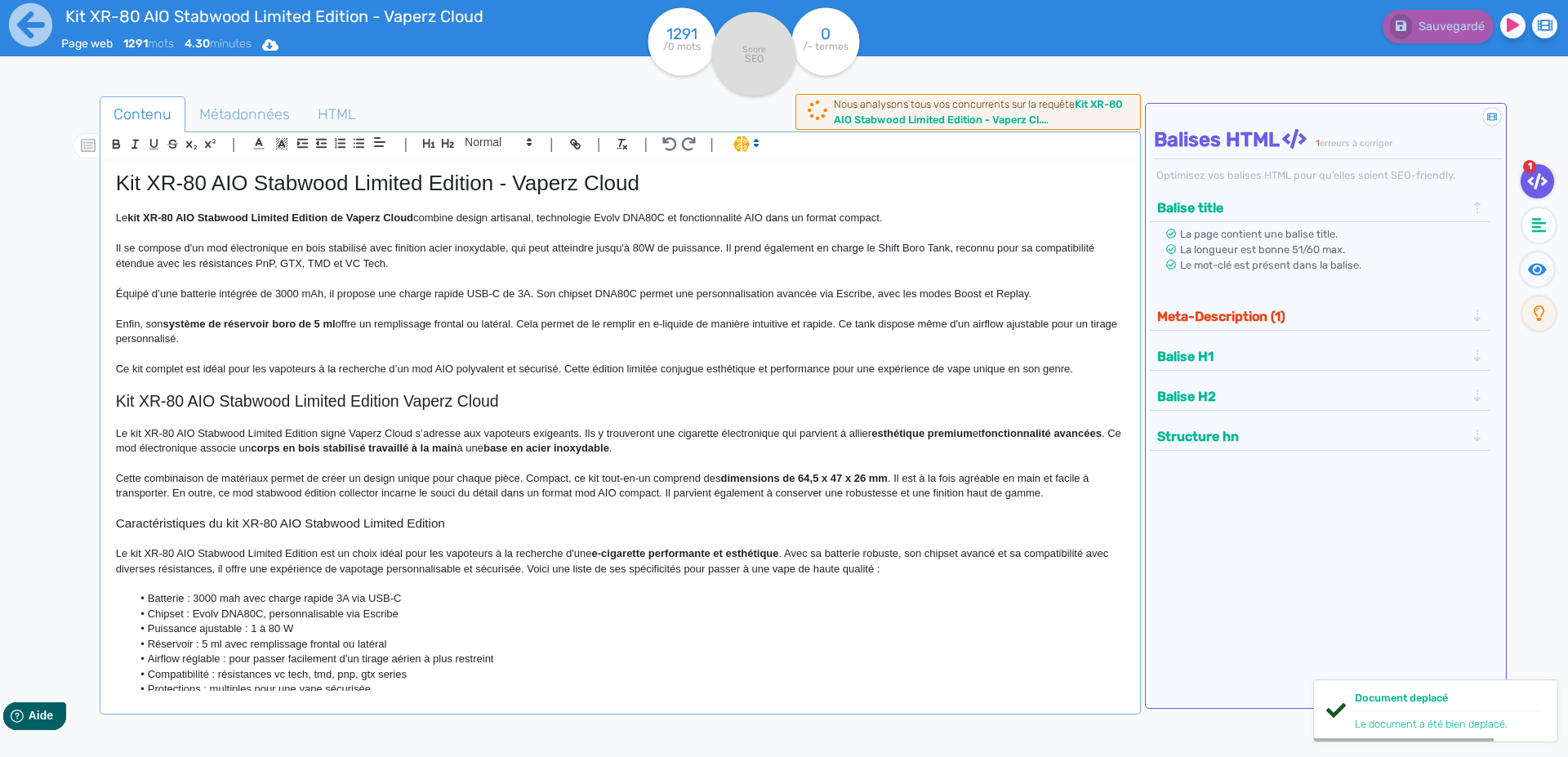
click at [243, 224] on strong "kit XR-80 AIO Stabwood Limited Edition de Vaperz Cloud" at bounding box center [269, 218] width 285 height 12
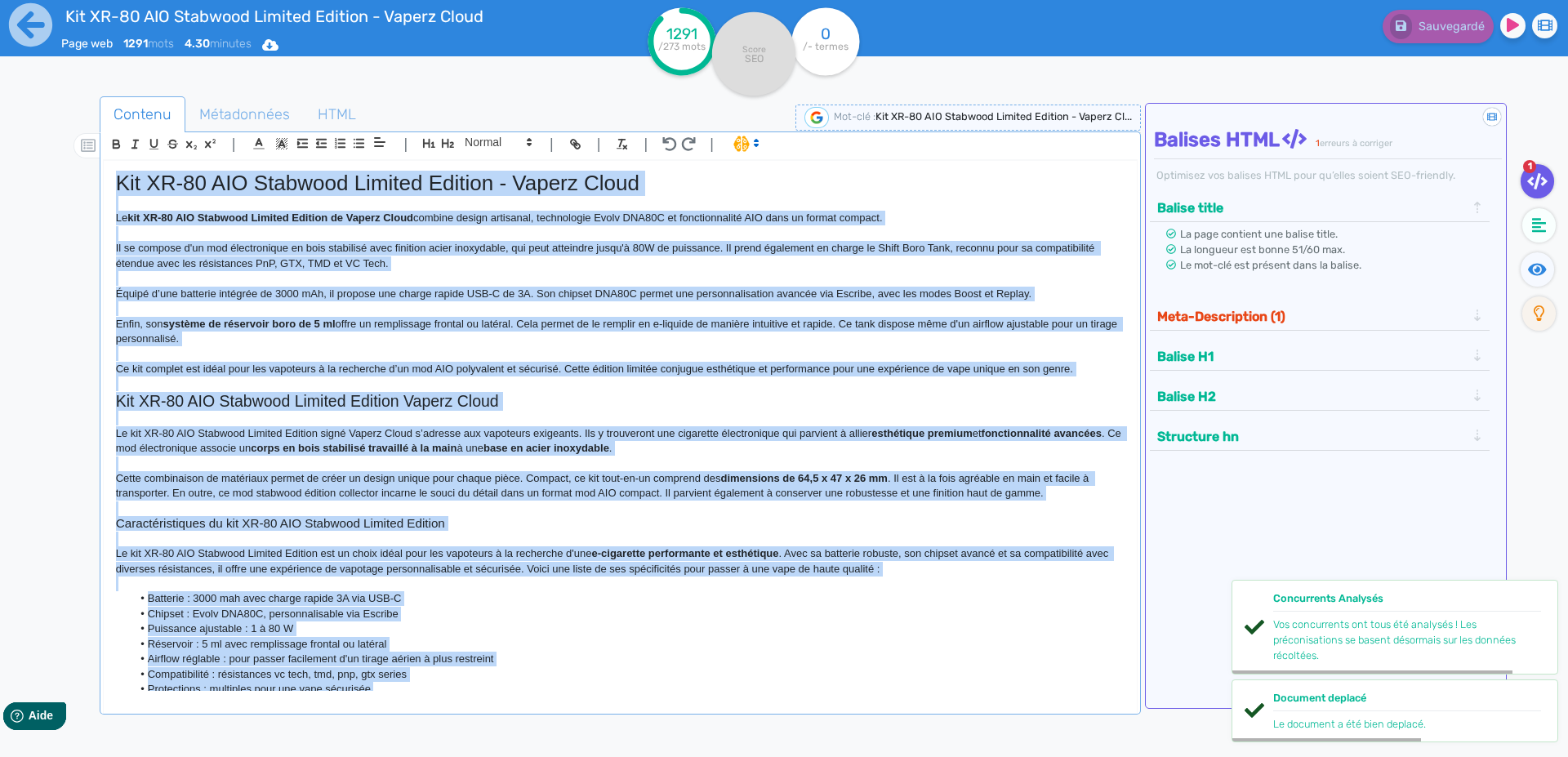
copy div "Lor IP-30 DOL Sitametc Adipisc Elitsed - Doeius Tempo In utl ET-96 DOL Magnaali…"
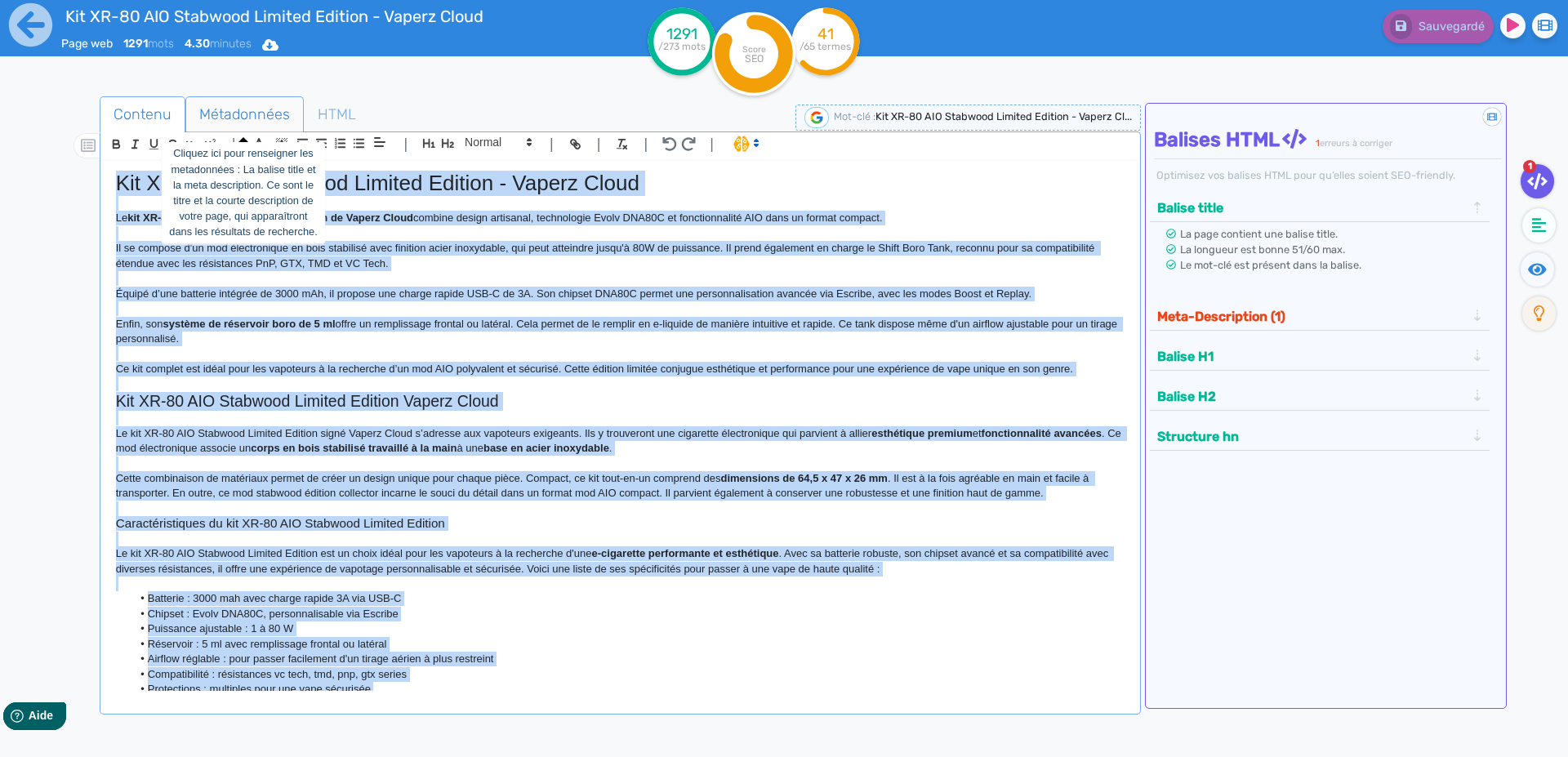
click at [213, 109] on span "Métadonnées" at bounding box center [244, 114] width 116 height 44
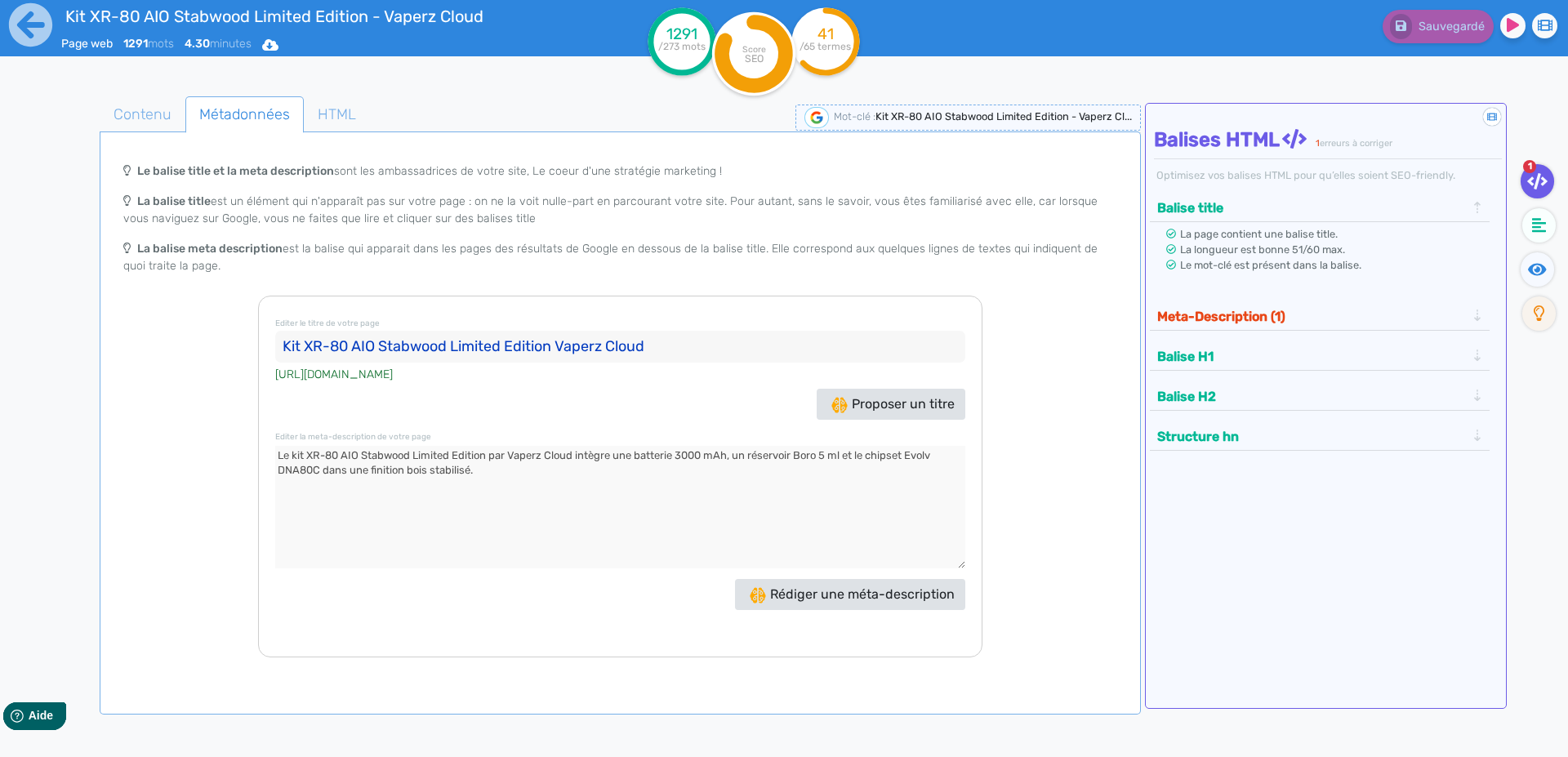
click at [289, 352] on input "Kit XR-80 AIO Stabwood Limited Edition Vaperz Cloud" at bounding box center [620, 347] width 690 height 33
click at [282, 455] on textarea at bounding box center [620, 506] width 690 height 122
click at [284, 456] on textarea at bounding box center [620, 506] width 690 height 122
click at [46, 32] on icon at bounding box center [31, 25] width 44 height 44
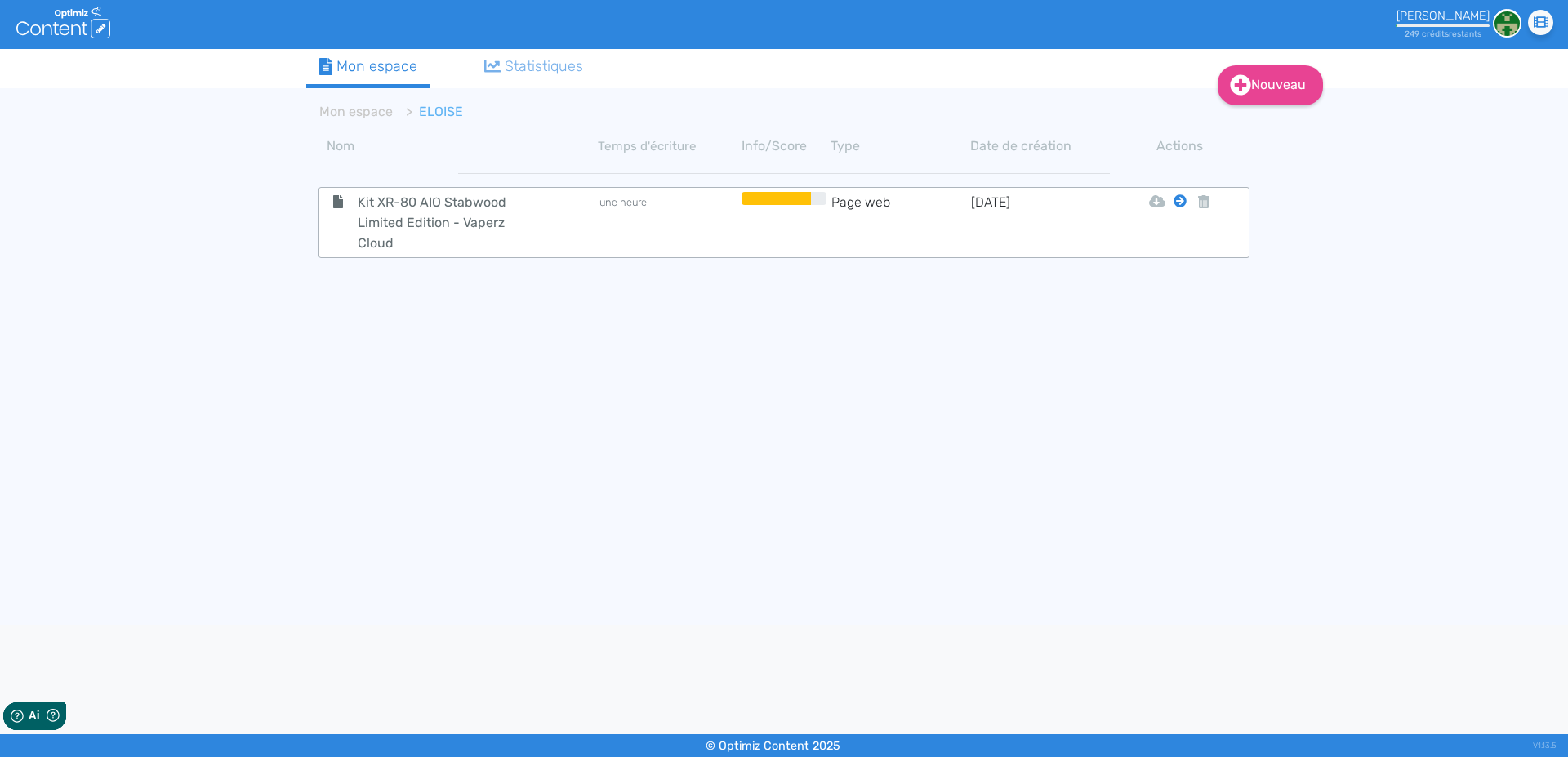
click at [1179, 203] on icon at bounding box center [1179, 200] width 13 height 13
click at [1170, 235] on button "Mon Espace" at bounding box center [1172, 242] width 140 height 26
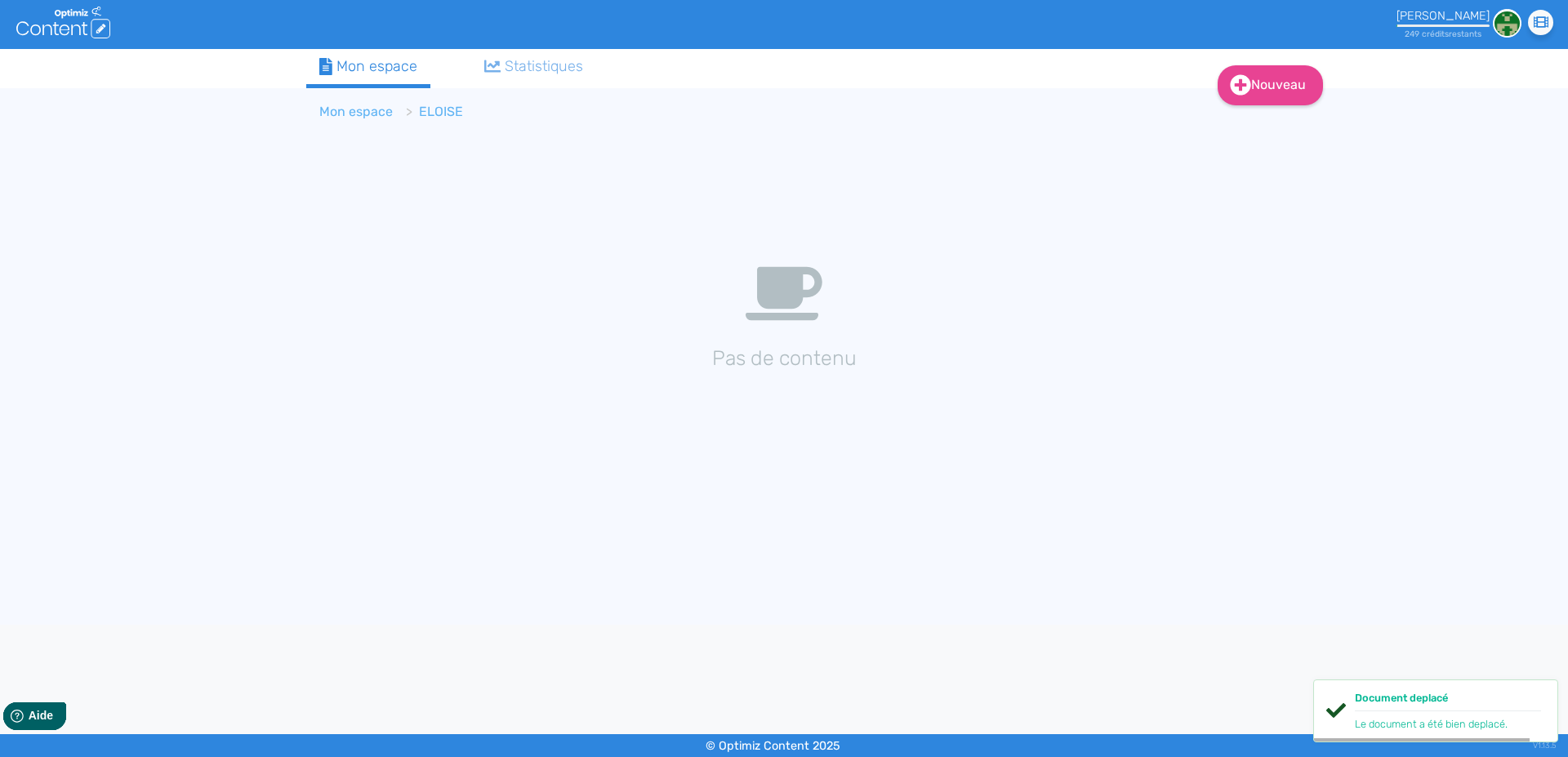
click at [352, 113] on link "Mon espace" at bounding box center [356, 111] width 74 height 16
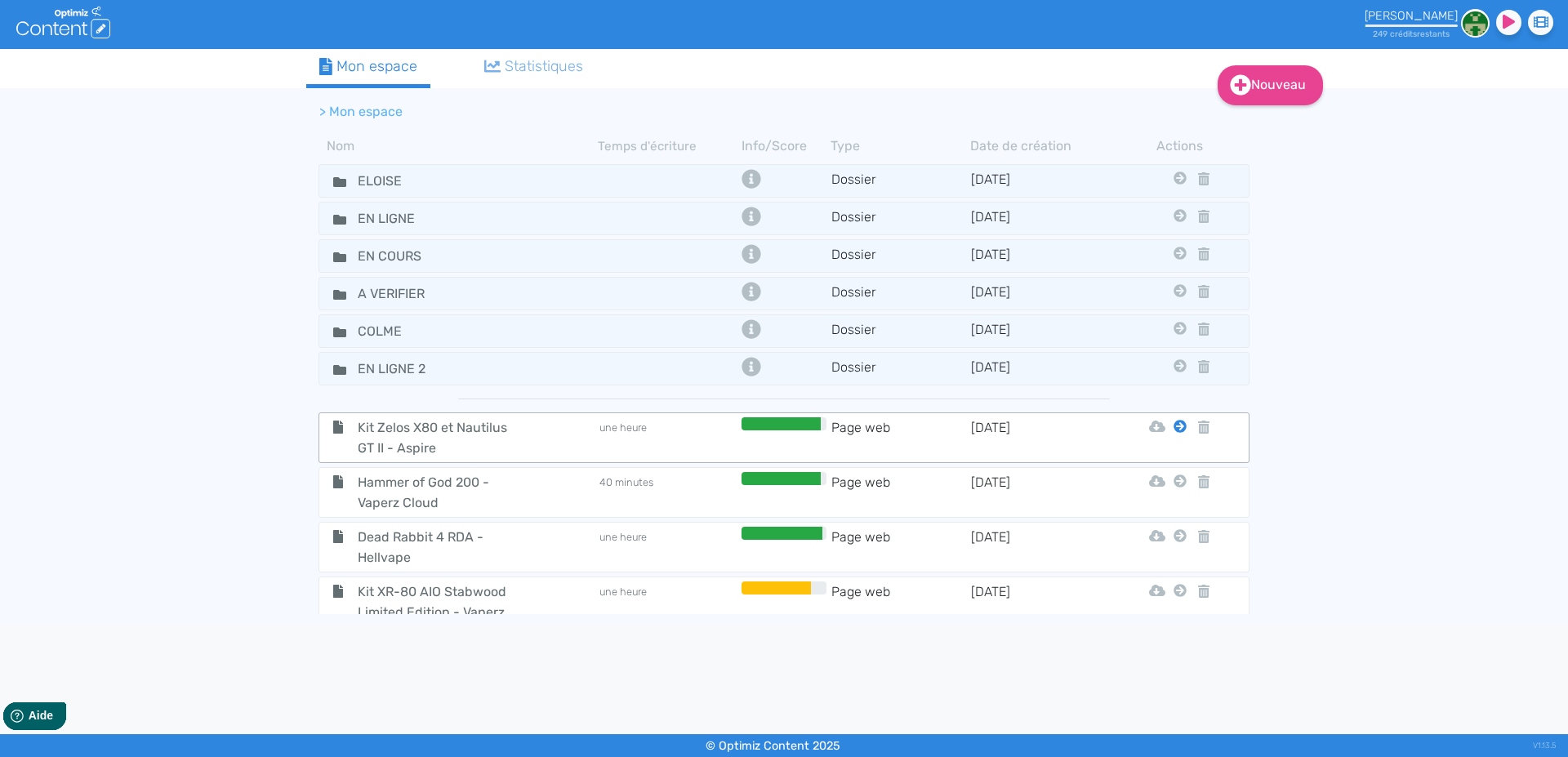
click at [1173, 426] on icon at bounding box center [1179, 426] width 13 height 13
click at [1163, 597] on button "En Ligne 2" at bounding box center [1153, 598] width 130 height 26
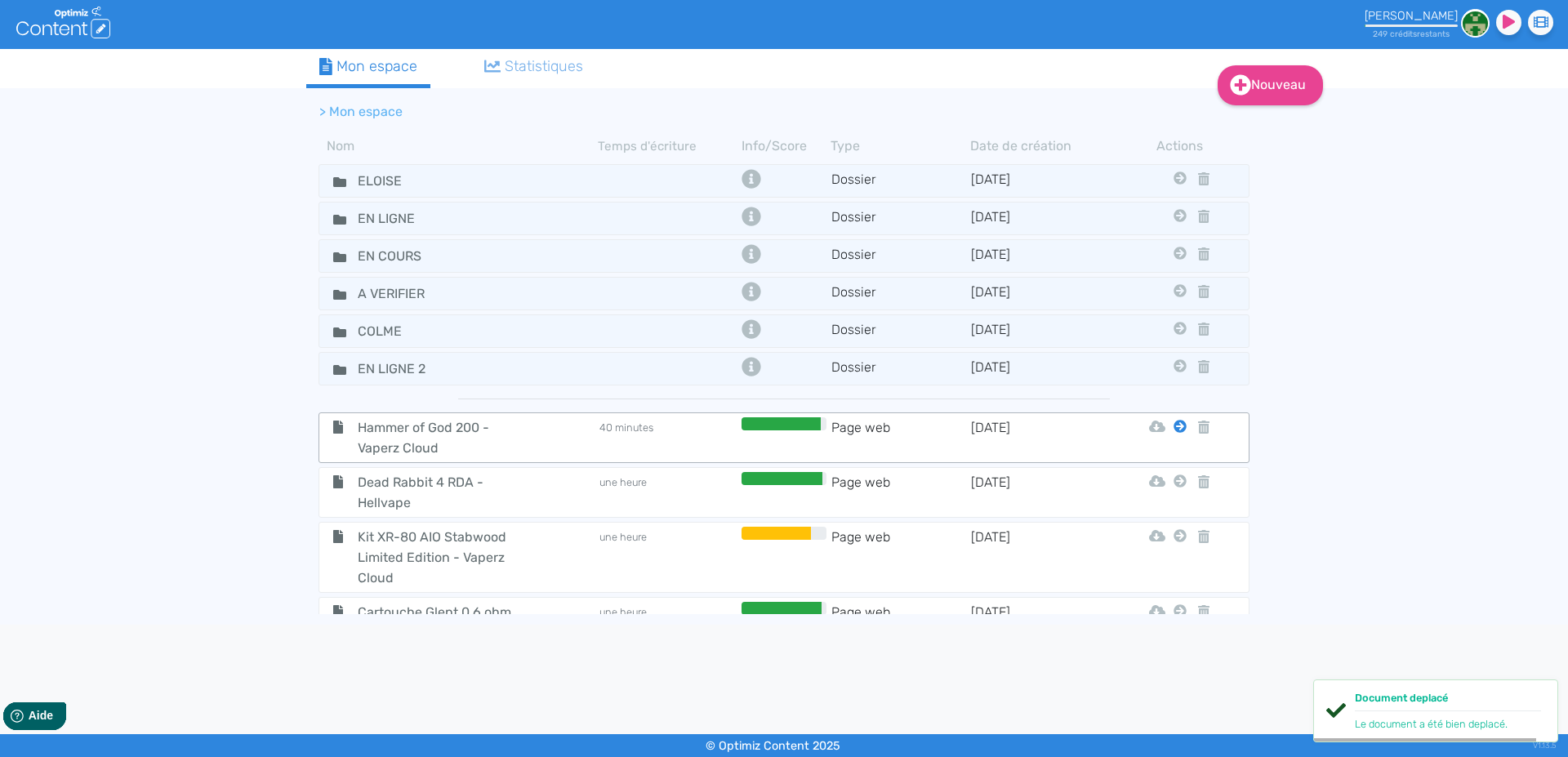
click at [1173, 423] on icon at bounding box center [1179, 426] width 13 height 13
click at [1172, 596] on button "En Ligne 2" at bounding box center [1153, 598] width 130 height 26
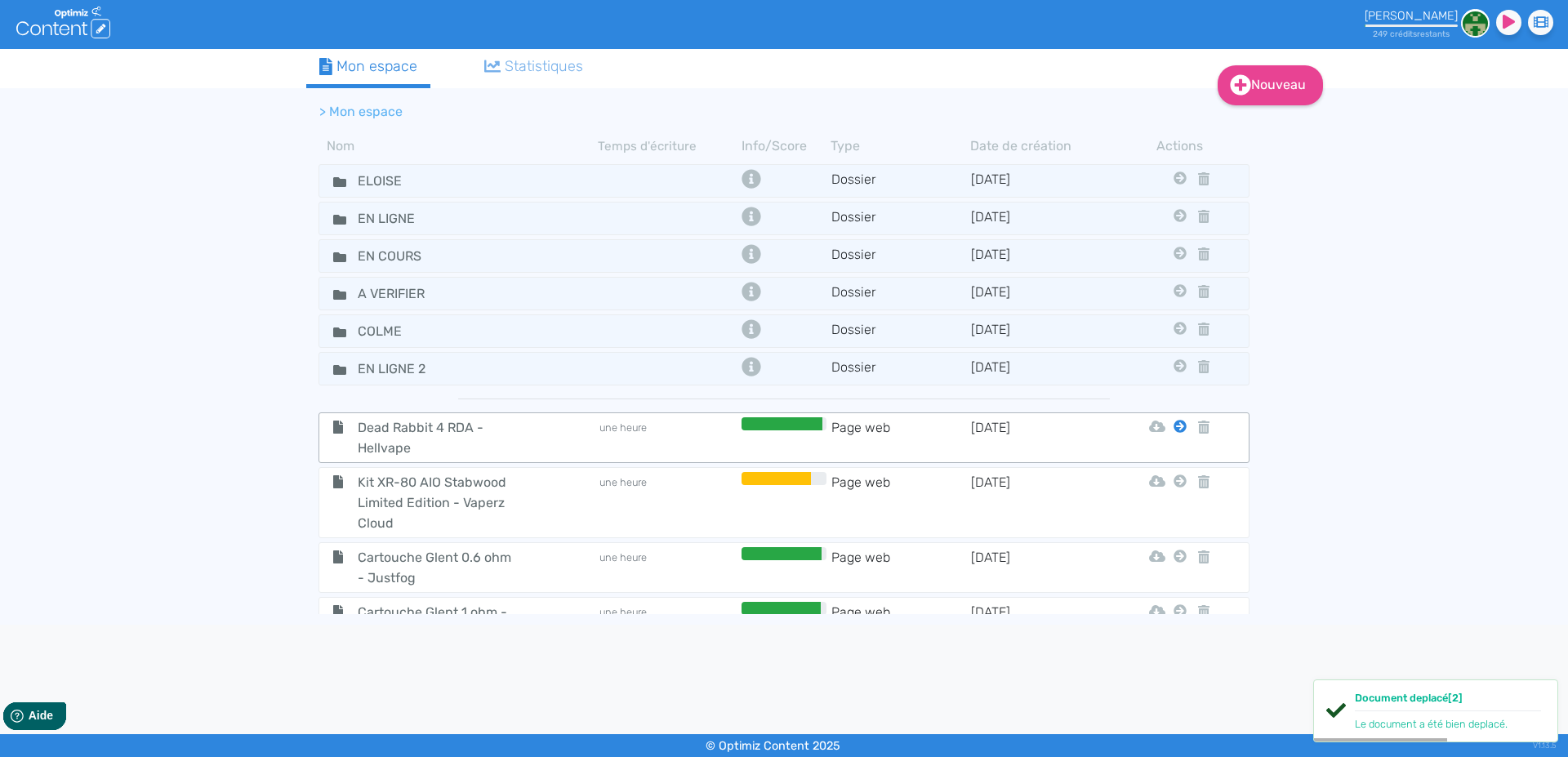
click at [1173, 430] on icon at bounding box center [1179, 426] width 13 height 13
drag, startPoint x: 1171, startPoint y: 596, endPoint x: 1165, endPoint y: 519, distance: 77.2
click at [1171, 596] on button "En Ligne 2" at bounding box center [1153, 598] width 130 height 26
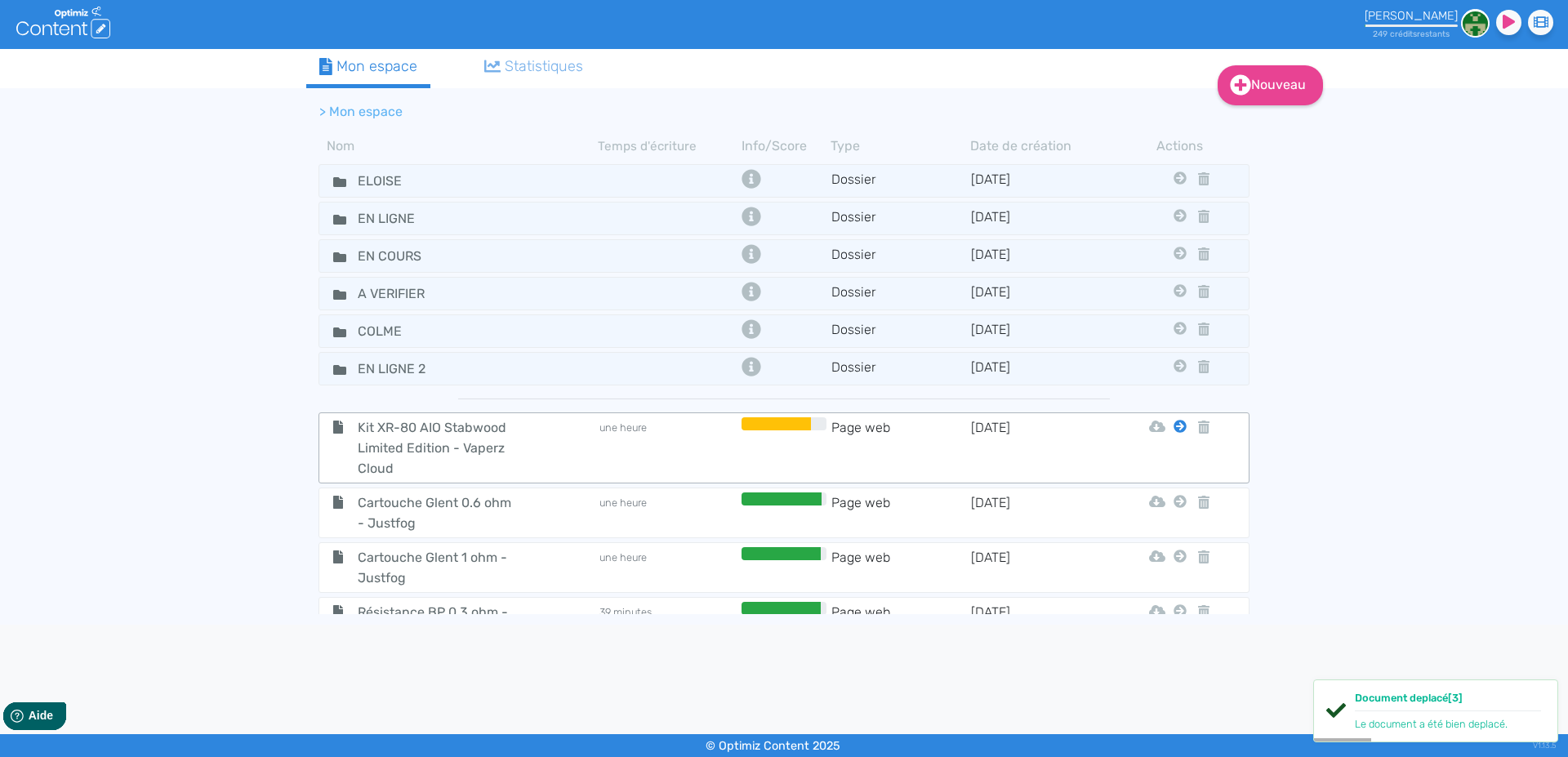
click at [1173, 430] on icon at bounding box center [1179, 426] width 13 height 13
click at [1170, 594] on button "En Ligne 2" at bounding box center [1153, 598] width 130 height 26
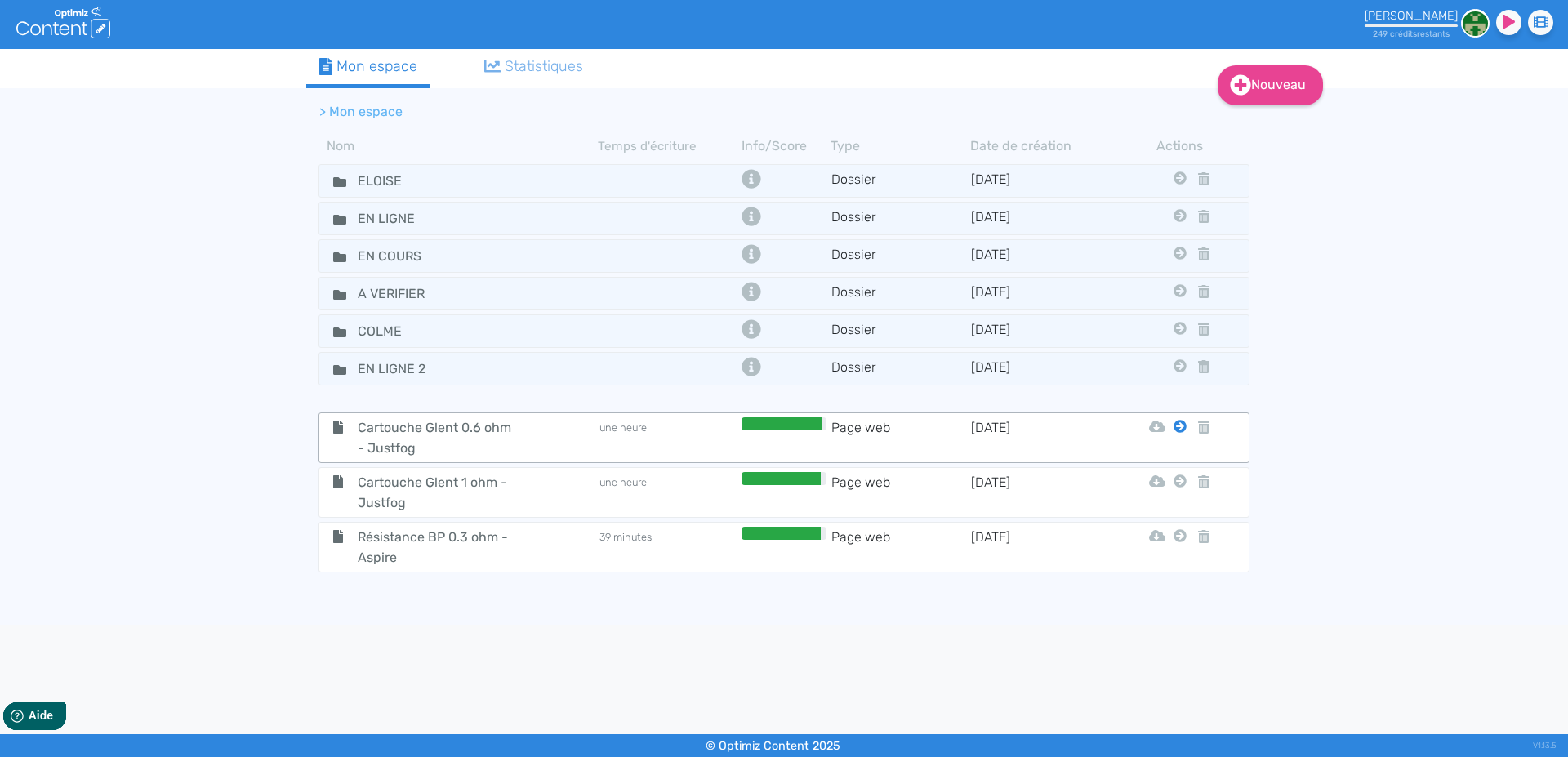
click at [1179, 427] on icon at bounding box center [1179, 426] width 13 height 13
click at [1176, 596] on button "En Ligne 2" at bounding box center [1167, 598] width 130 height 26
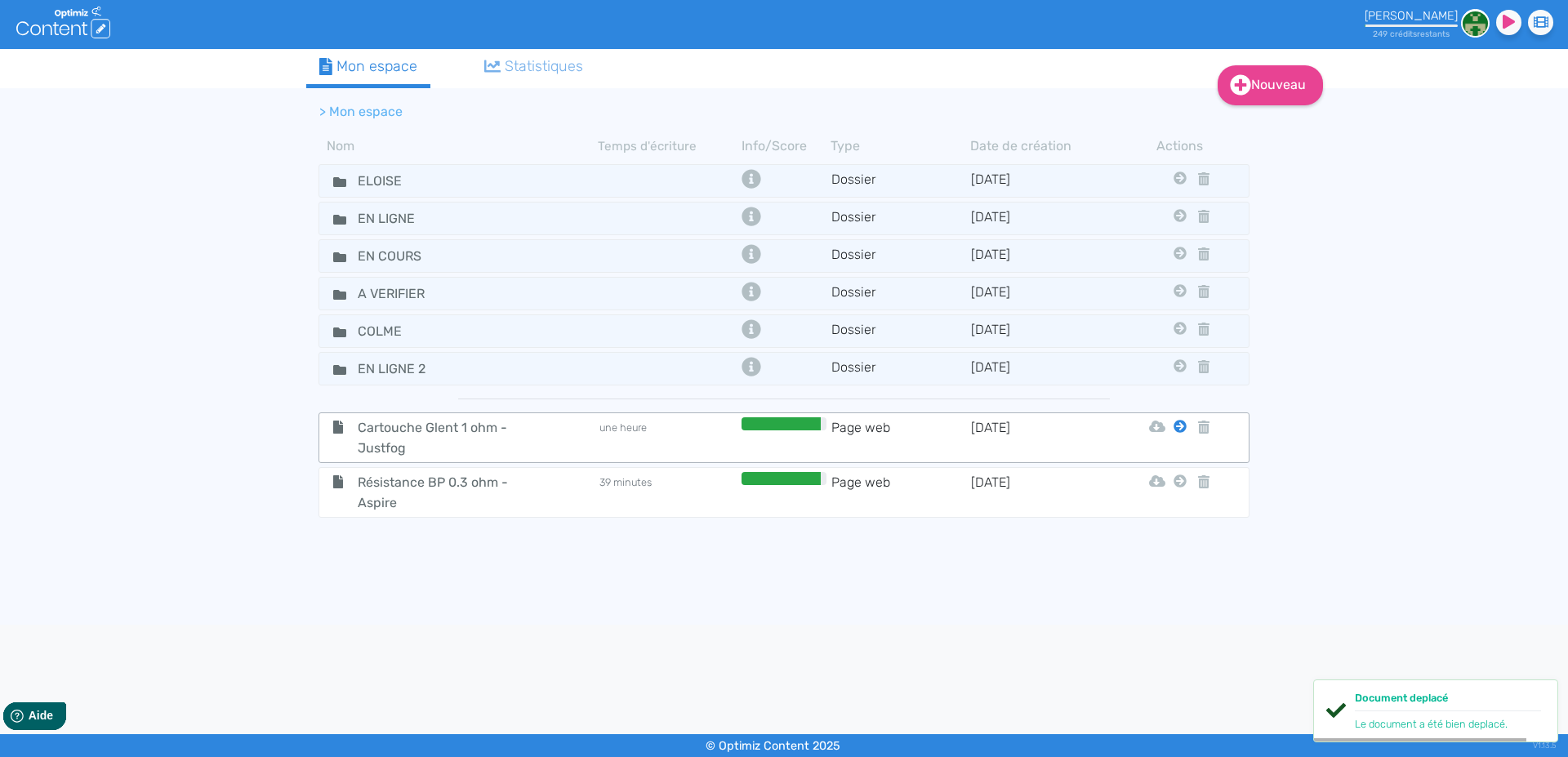
click at [1179, 430] on icon at bounding box center [1179, 426] width 13 height 13
click at [1181, 591] on button "En Ligne 2" at bounding box center [1167, 598] width 130 height 26
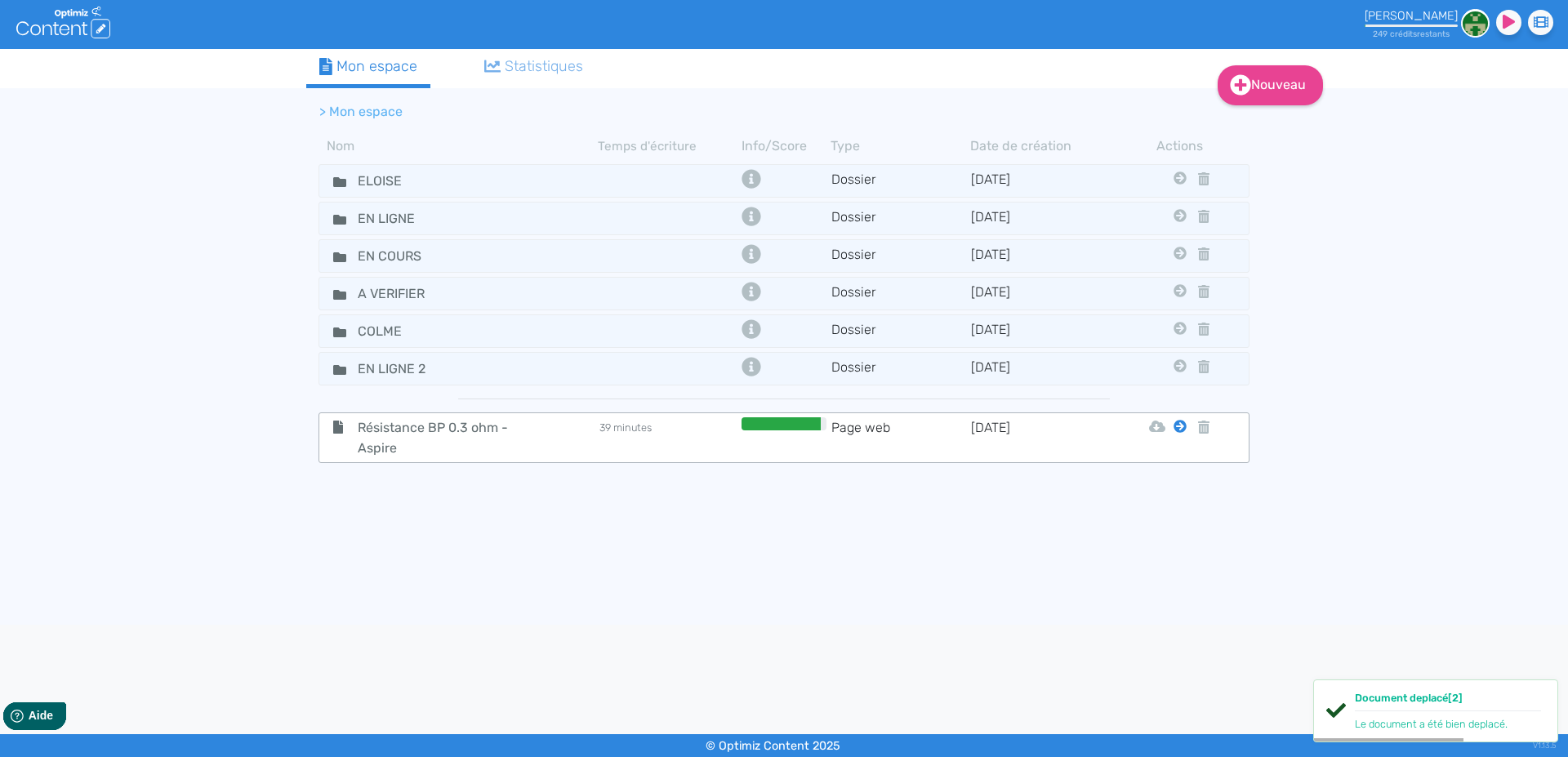
click at [1179, 422] on icon at bounding box center [1179, 426] width 13 height 13
click at [1167, 596] on button "En Ligne 2" at bounding box center [1167, 598] width 130 height 26
